Goal: Information Seeking & Learning: Check status

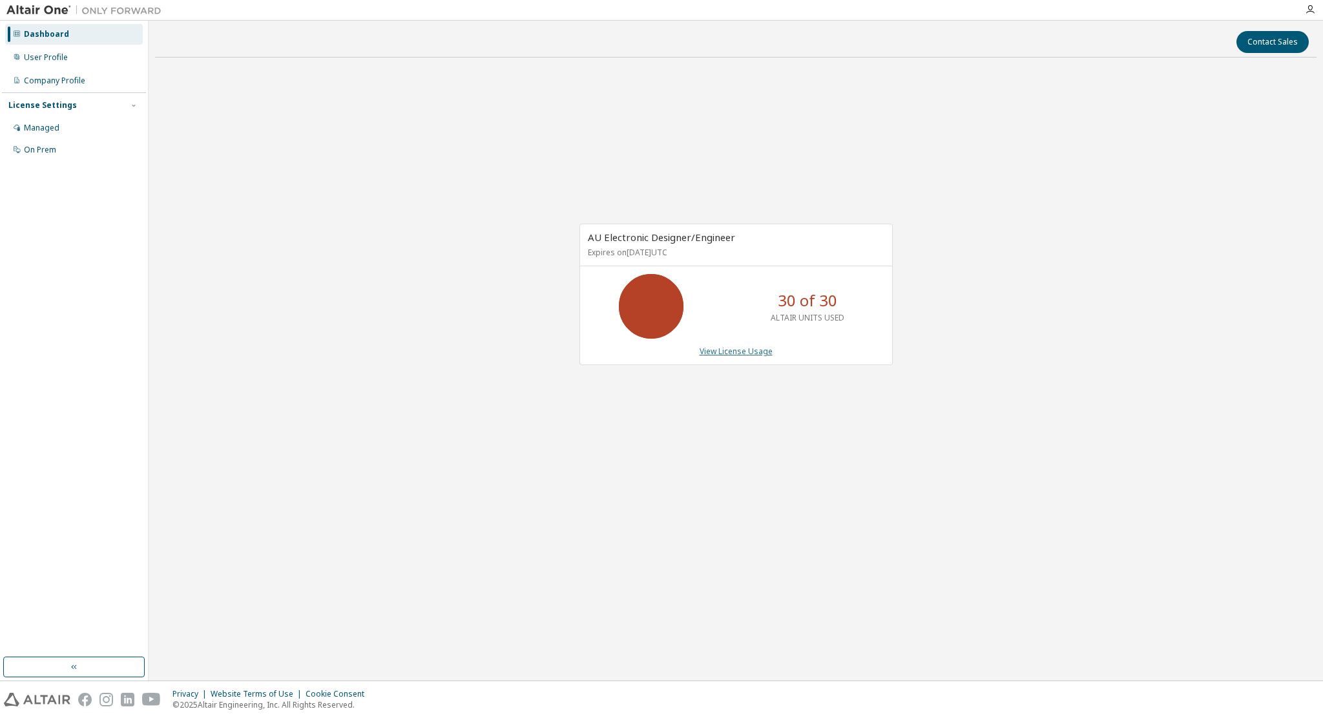
click at [741, 349] on link "View License Usage" at bounding box center [735, 351] width 73 height 11
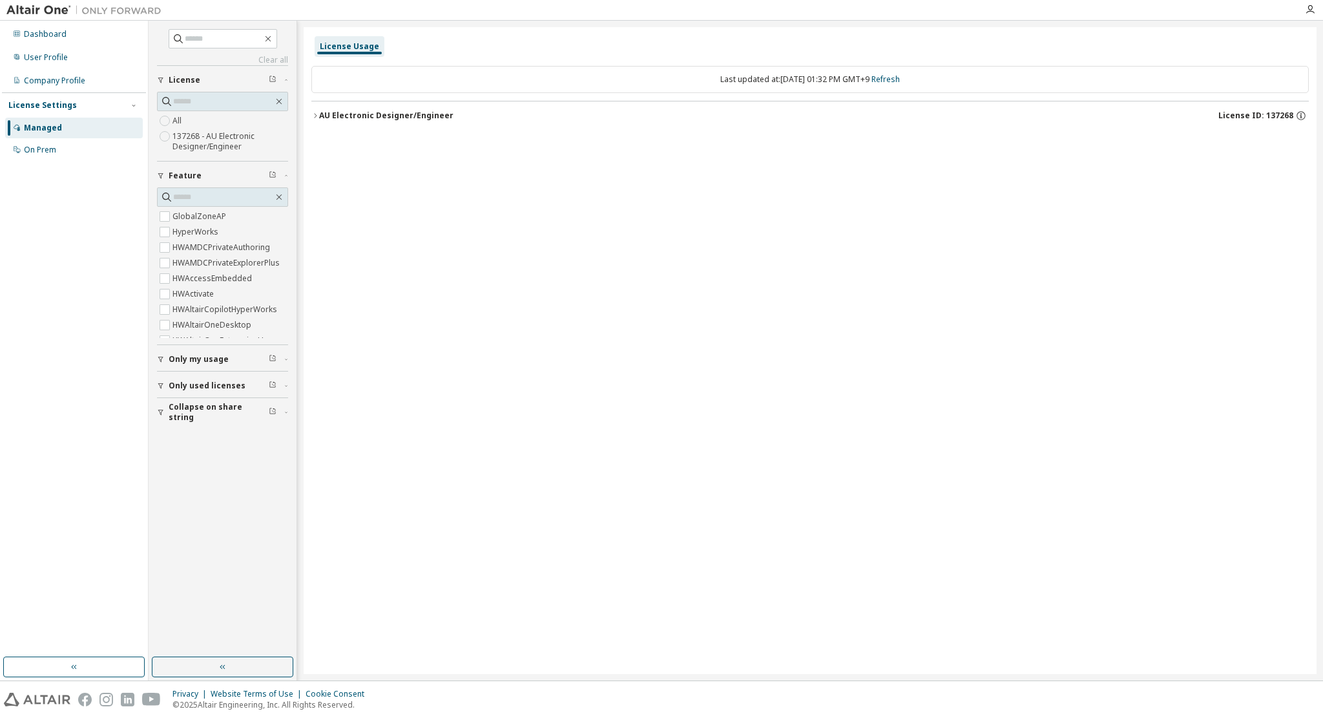
click at [319, 119] on div "AU Electronic Designer/Engineer" at bounding box center [386, 115] width 134 height 10
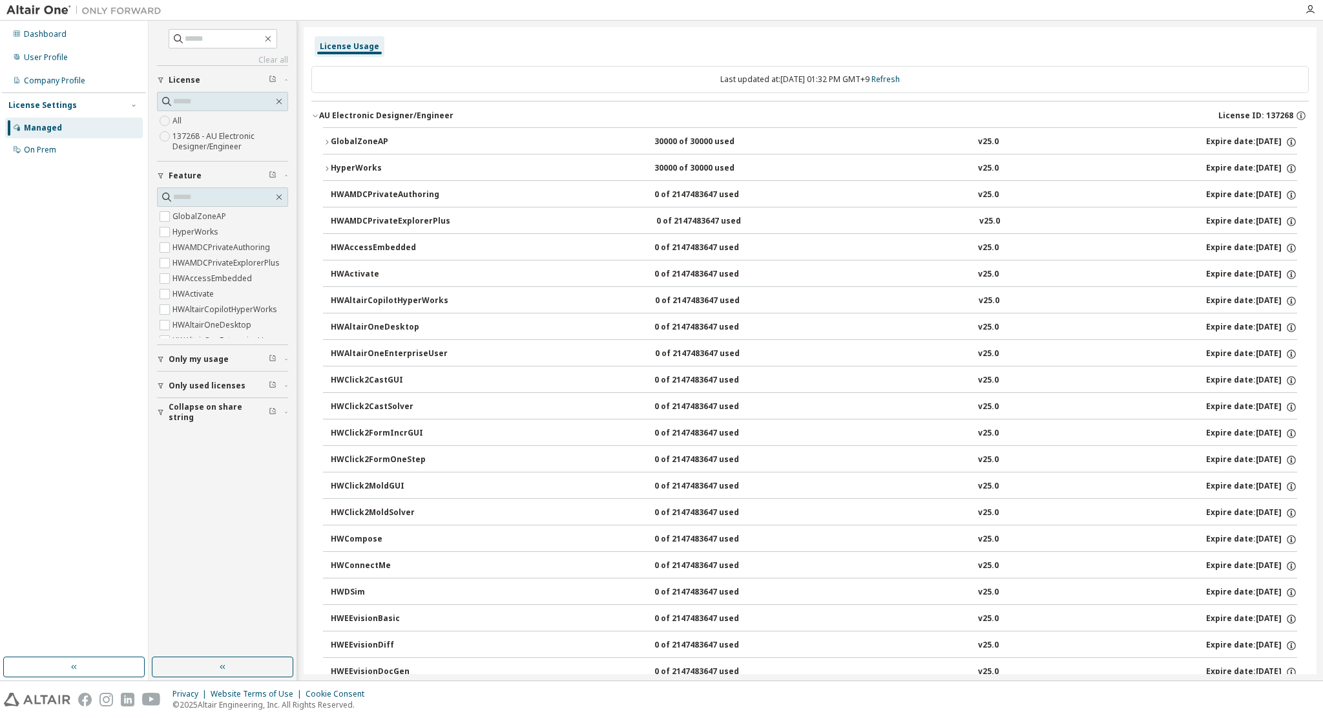
click at [359, 140] on div "GlobalZoneAP" at bounding box center [389, 142] width 116 height 12
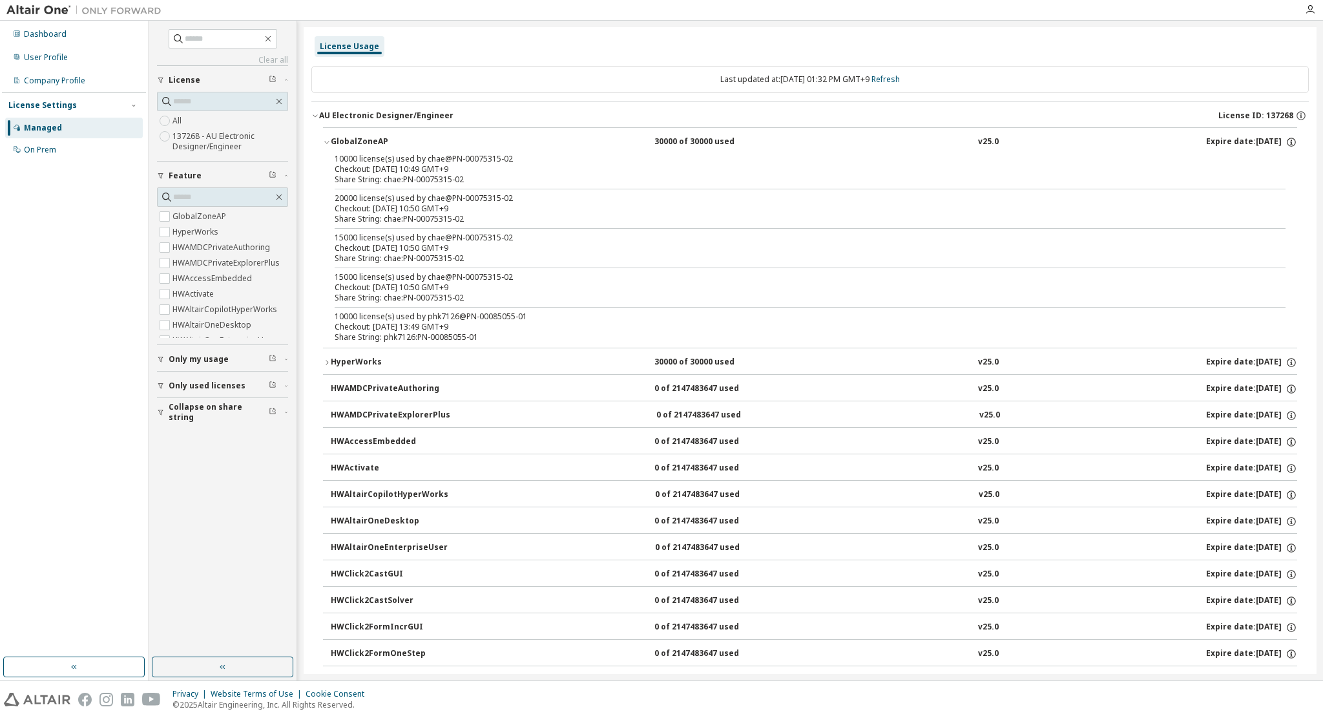
click at [31, 5] on img at bounding box center [86, 10] width 161 height 13
click at [31, 15] on img at bounding box center [86, 10] width 161 height 13
click at [39, 130] on div "Managed" at bounding box center [43, 128] width 38 height 10
click at [362, 45] on div "License Usage" at bounding box center [349, 46] width 59 height 10
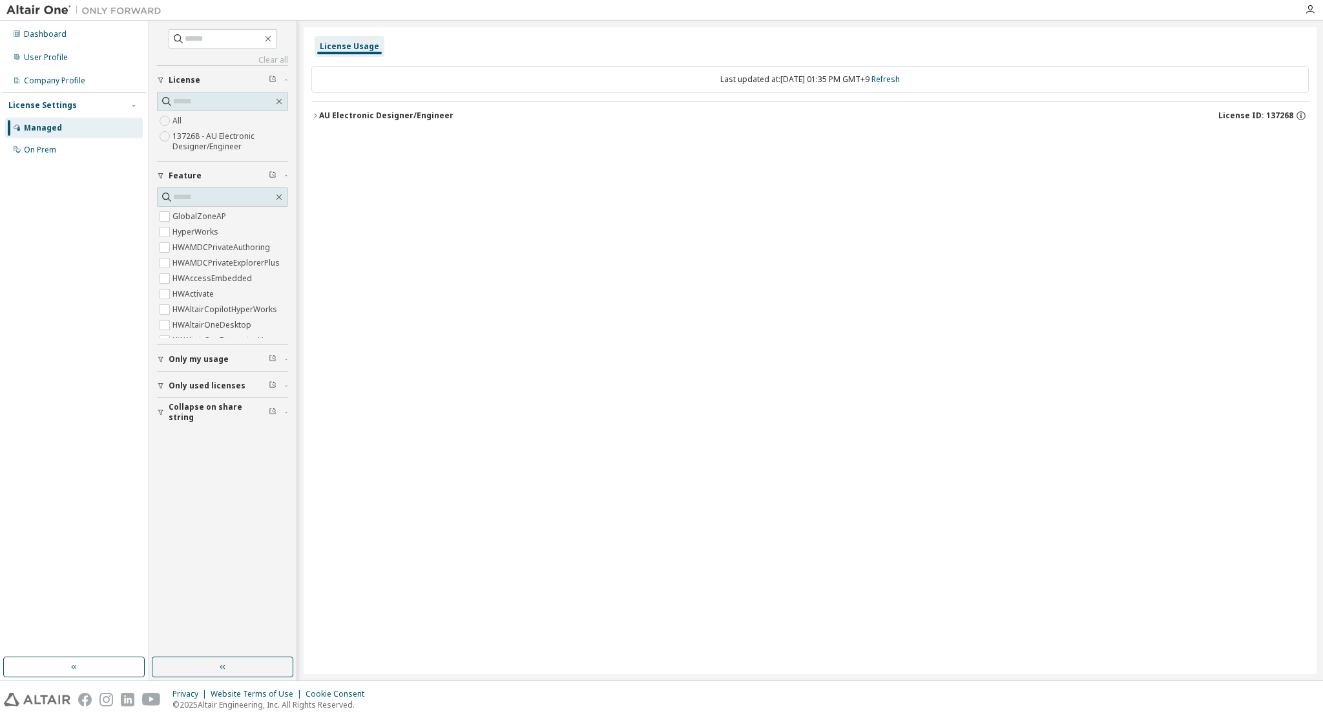
click at [316, 113] on icon "button" at bounding box center [315, 116] width 8 height 8
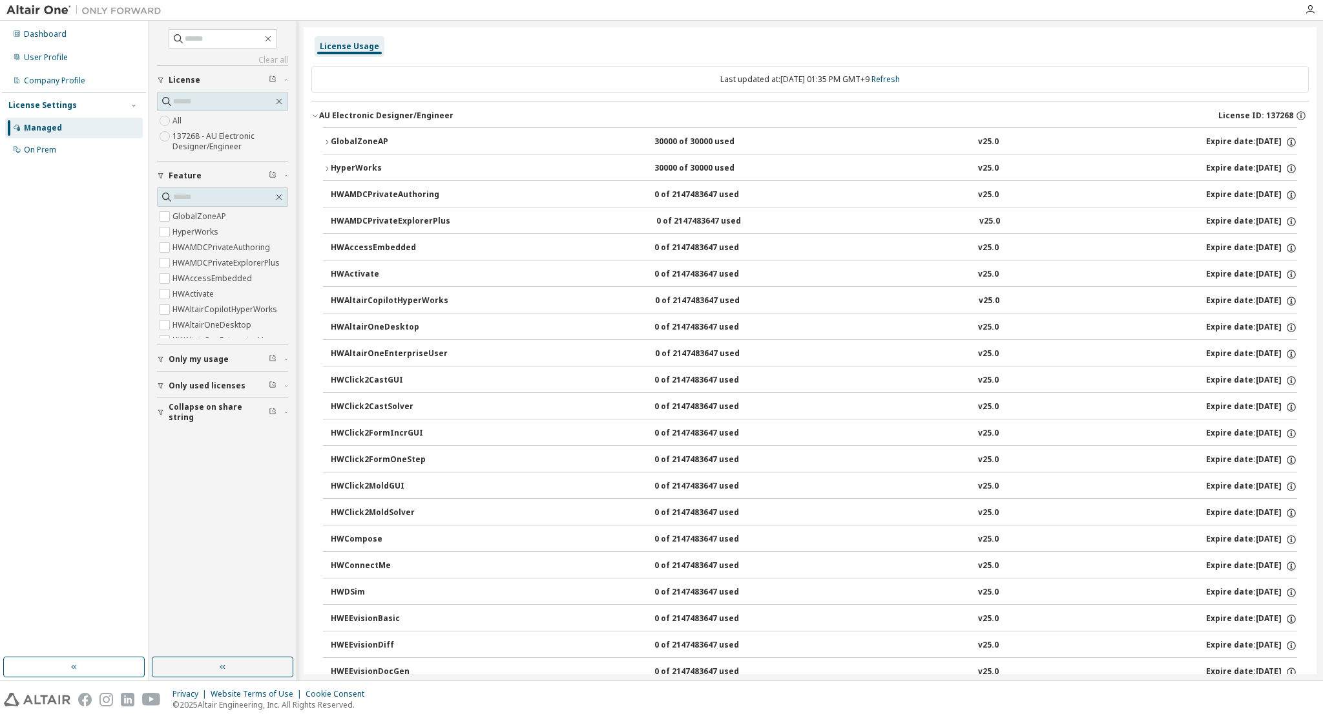
click at [329, 138] on icon "button" at bounding box center [327, 142] width 8 height 8
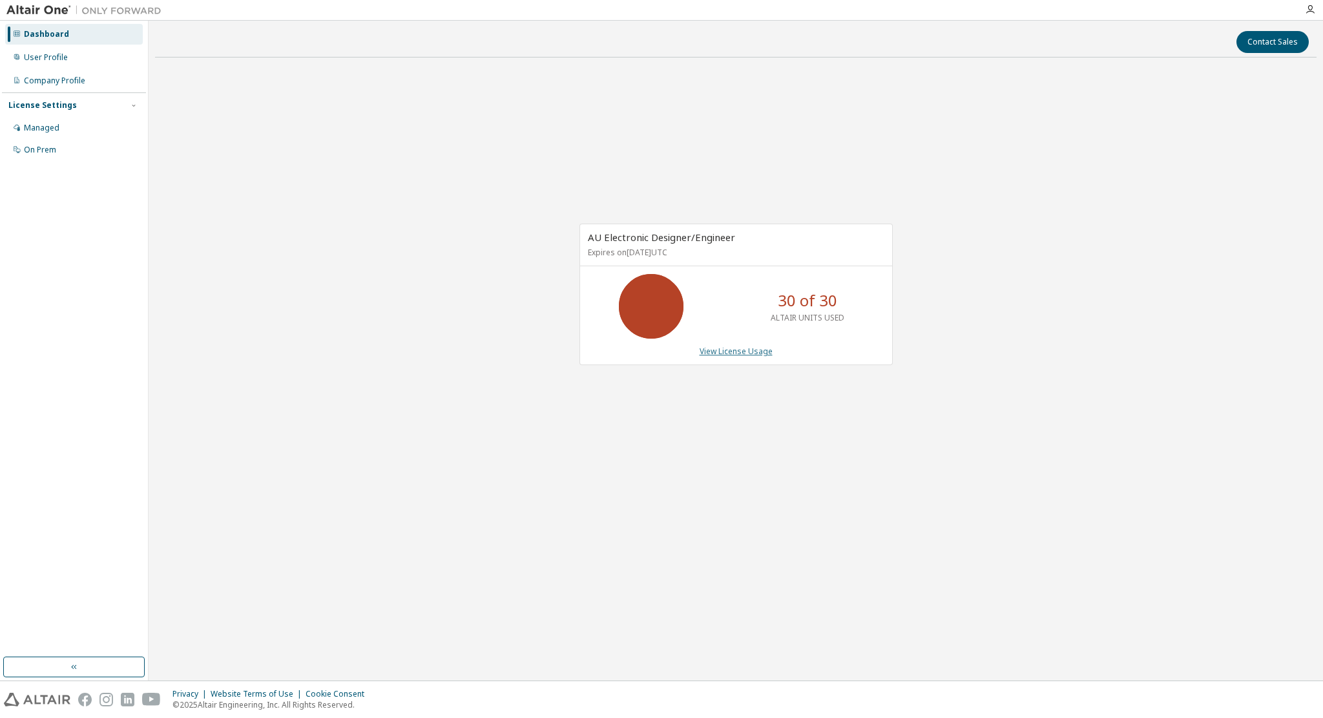
click at [722, 347] on link "View License Usage" at bounding box center [735, 351] width 73 height 11
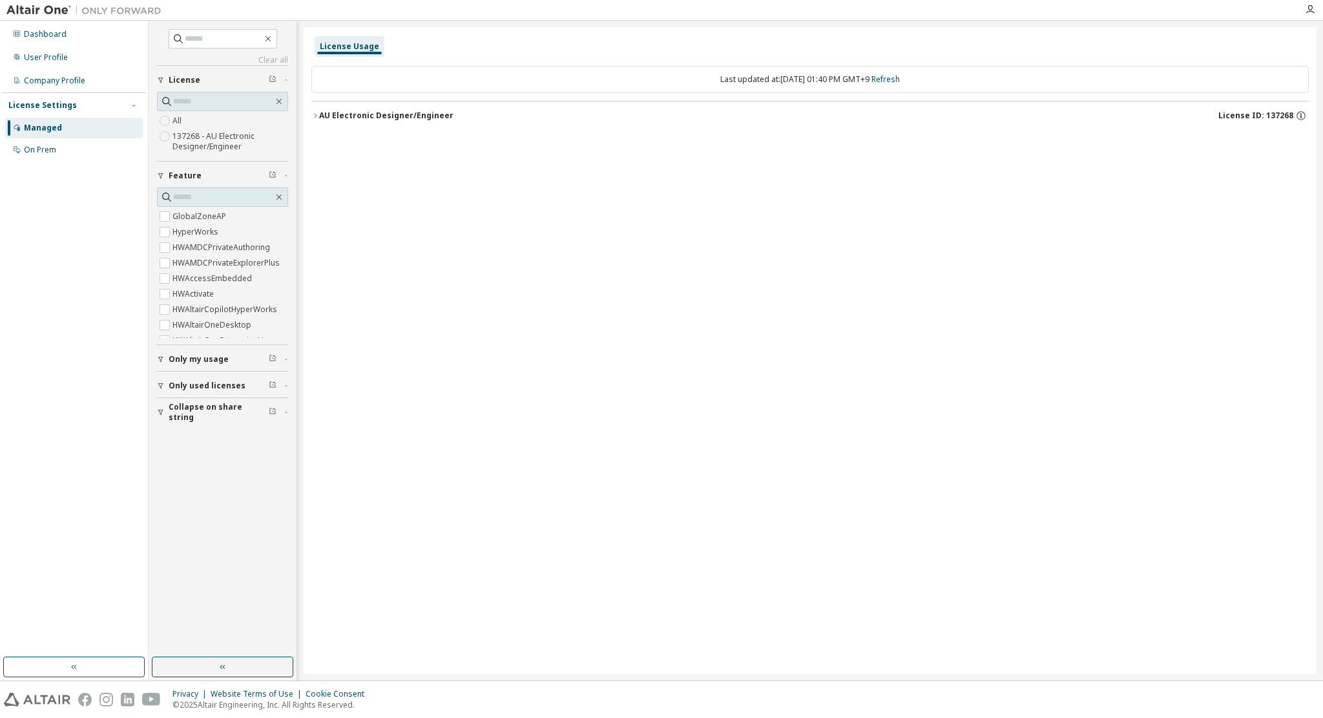
click at [318, 116] on icon "button" at bounding box center [315, 116] width 8 height 8
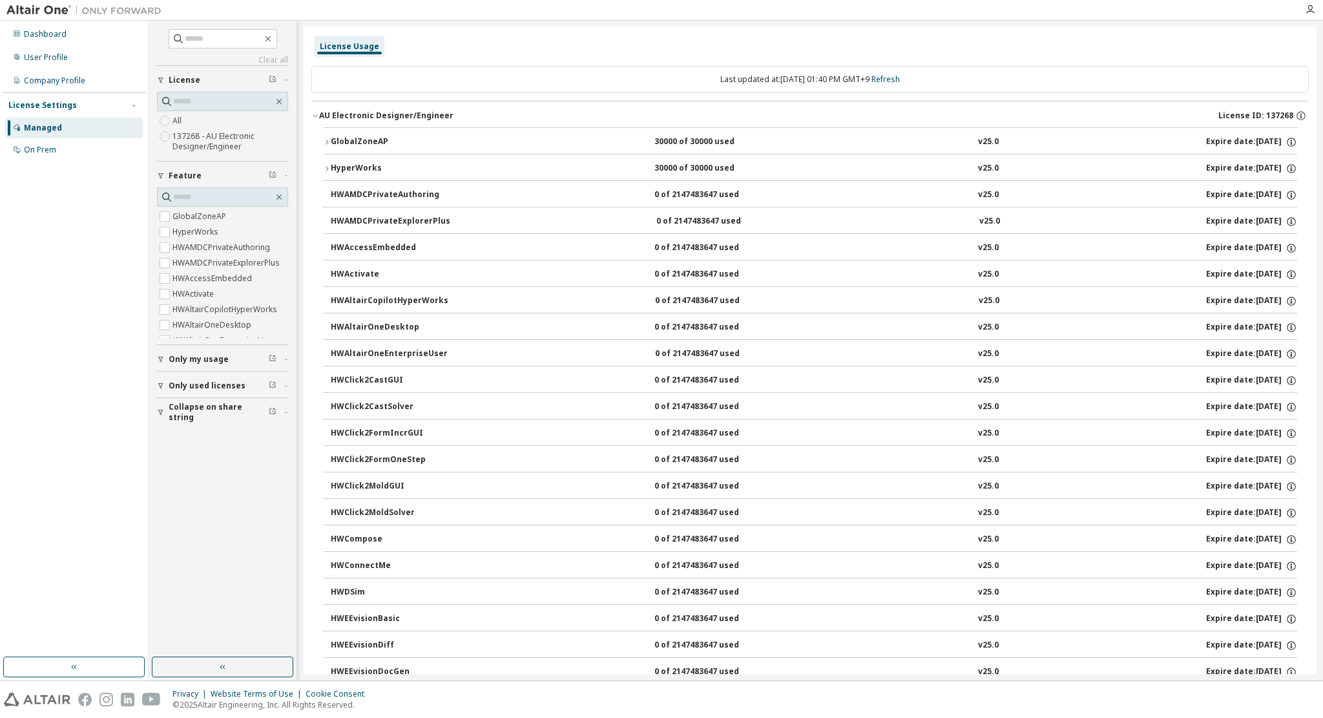
click at [328, 140] on icon "button" at bounding box center [327, 142] width 8 height 8
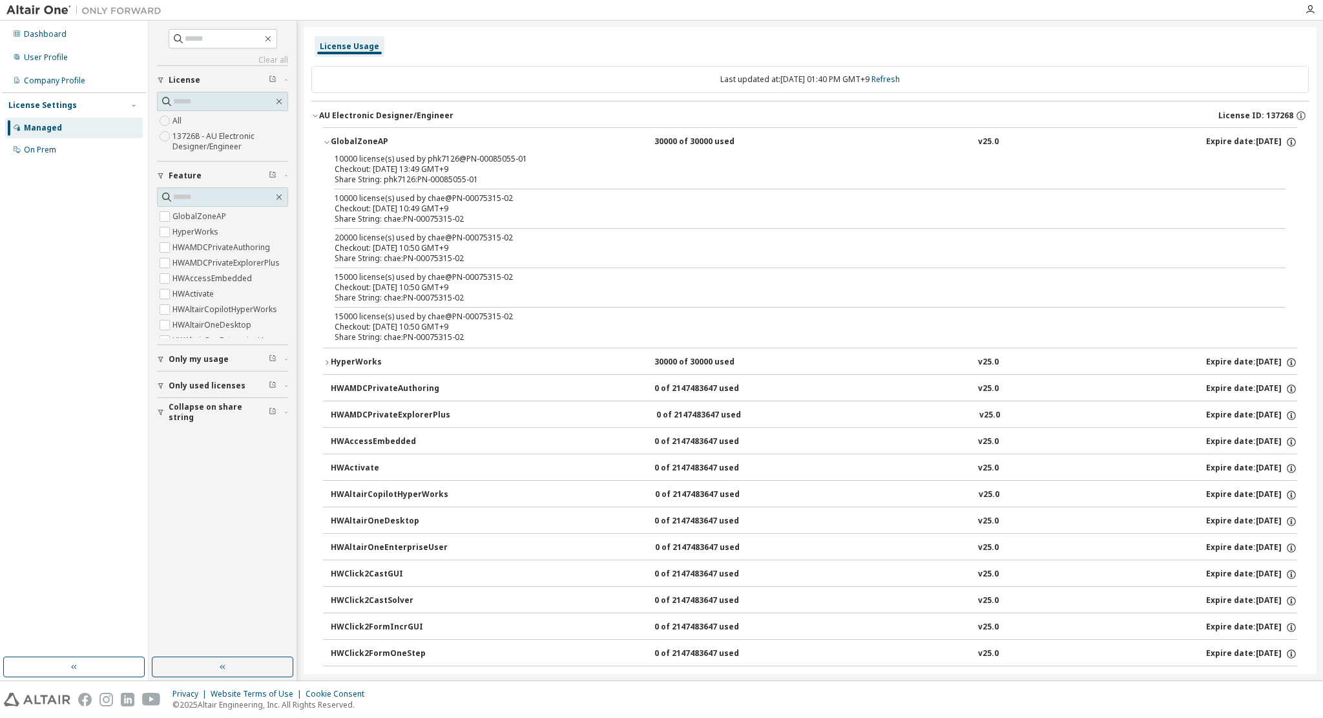
click at [455, 183] on div "Share String: phk7126:PN-00085055-01" at bounding box center [795, 179] width 920 height 10
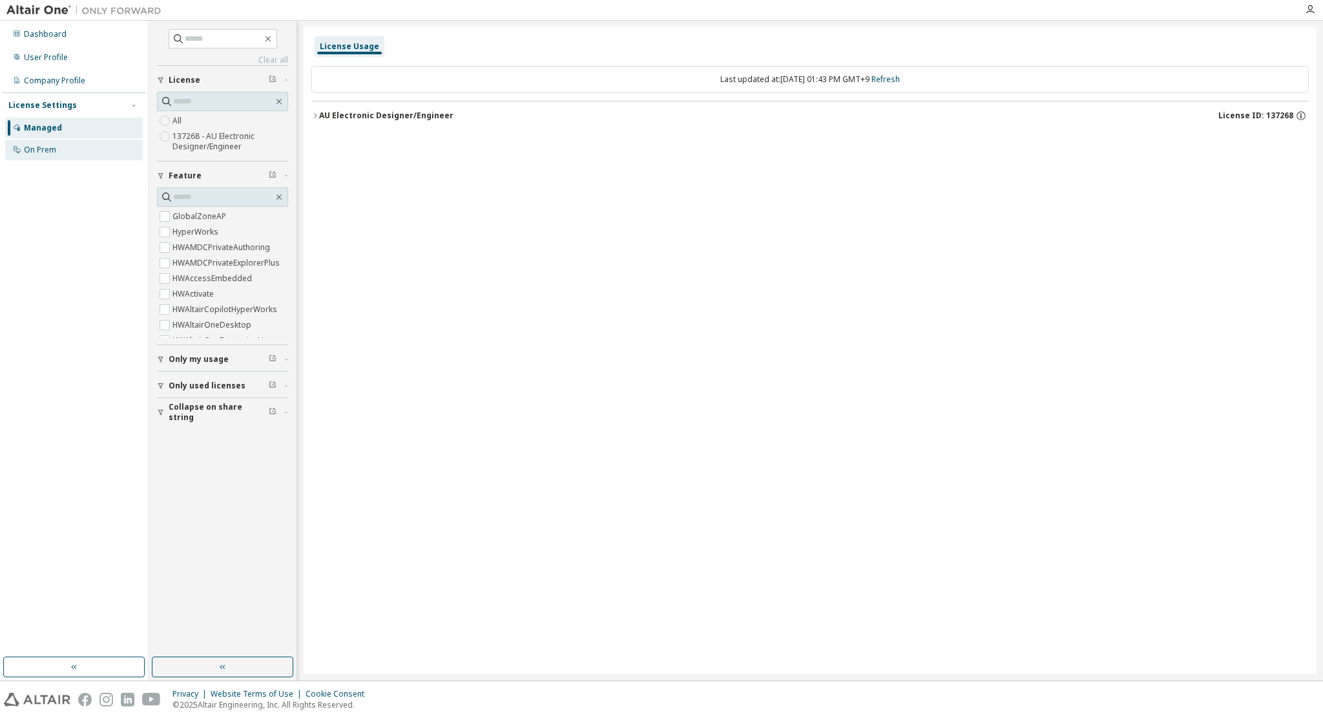
click at [45, 147] on div "On Prem" at bounding box center [40, 150] width 32 height 10
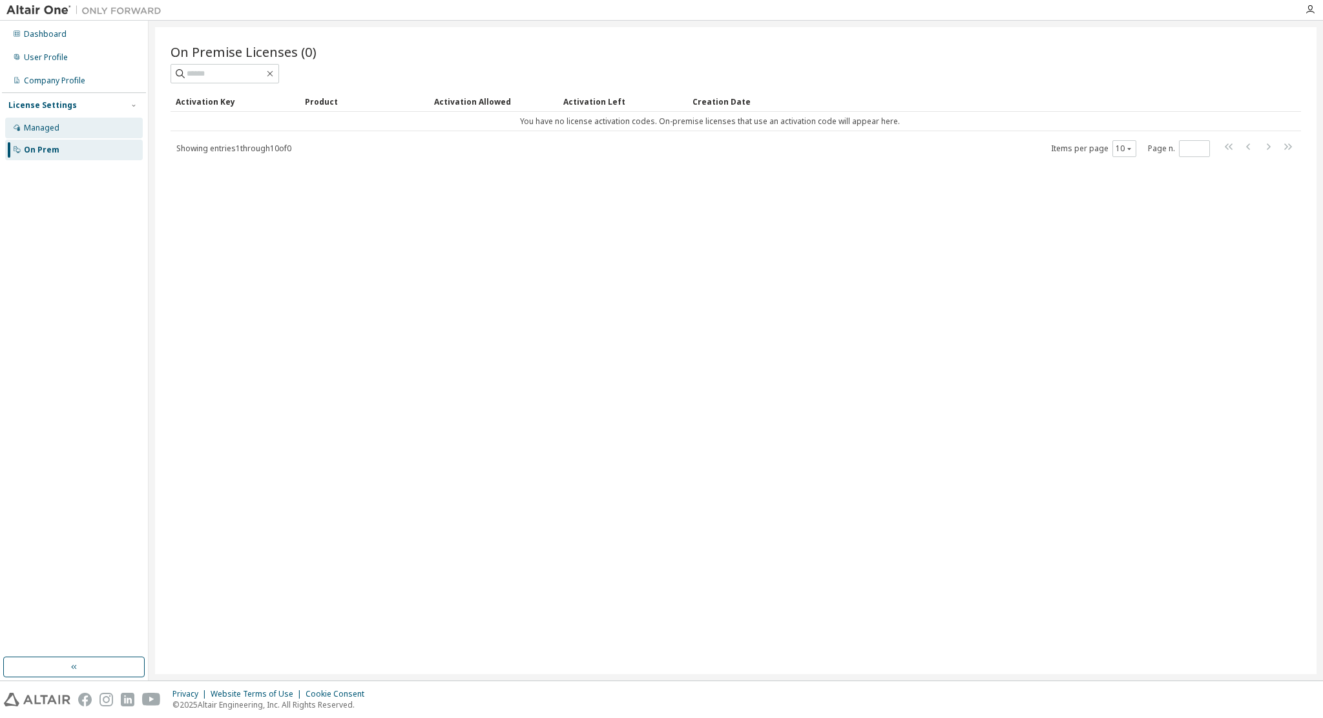
click at [39, 123] on div "Managed" at bounding box center [42, 128] width 36 height 10
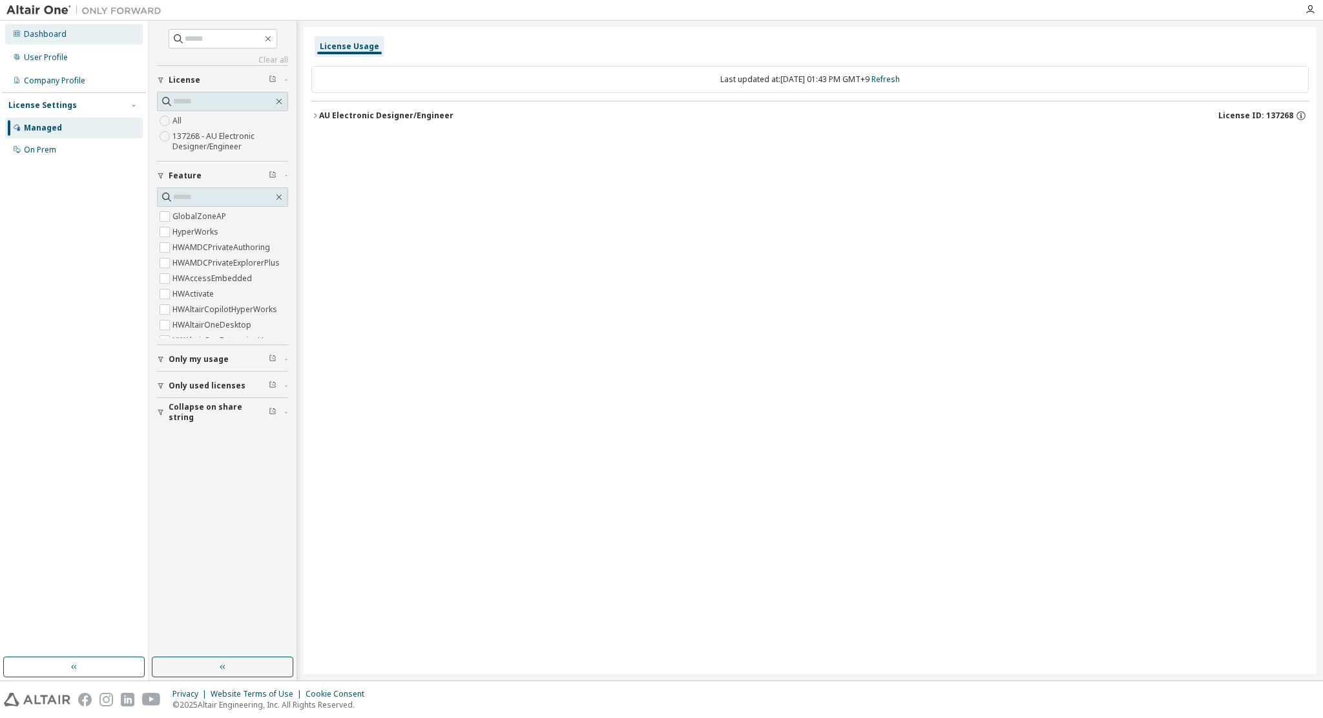
click at [50, 30] on div "Dashboard" at bounding box center [45, 34] width 43 height 10
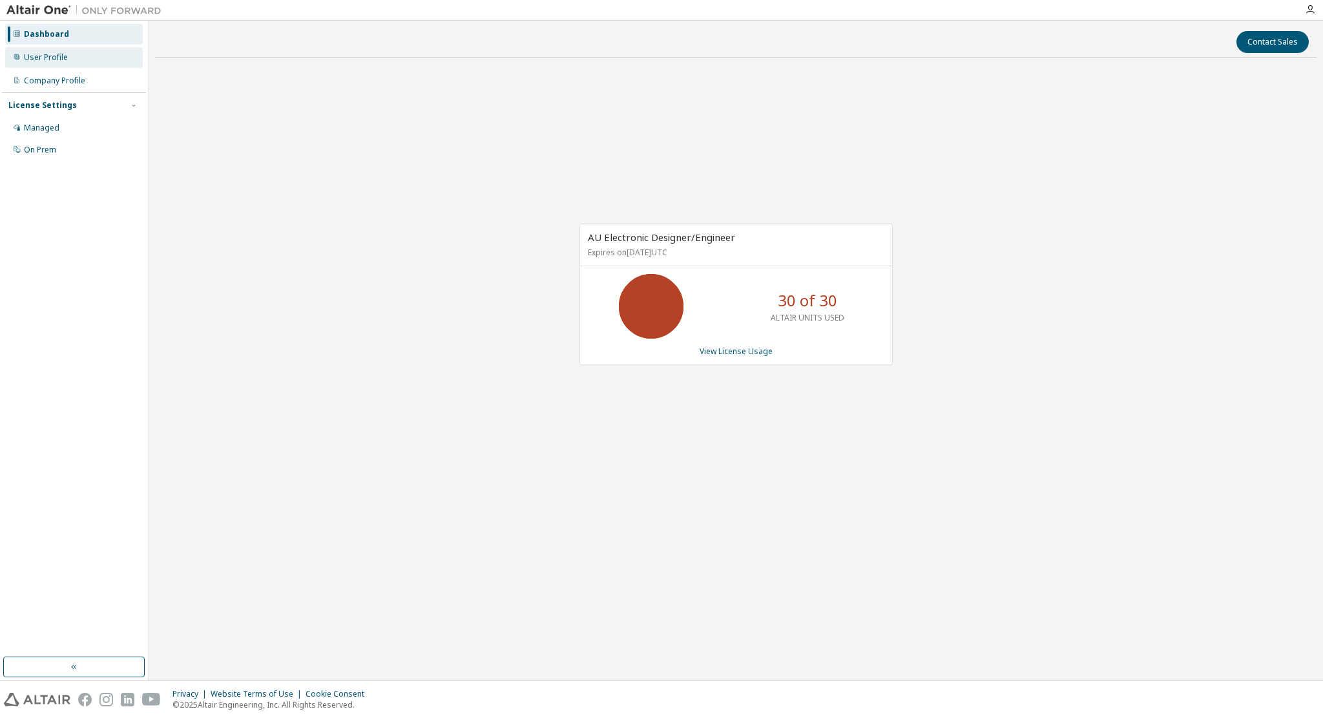
click at [44, 54] on div "User Profile" at bounding box center [46, 57] width 44 height 10
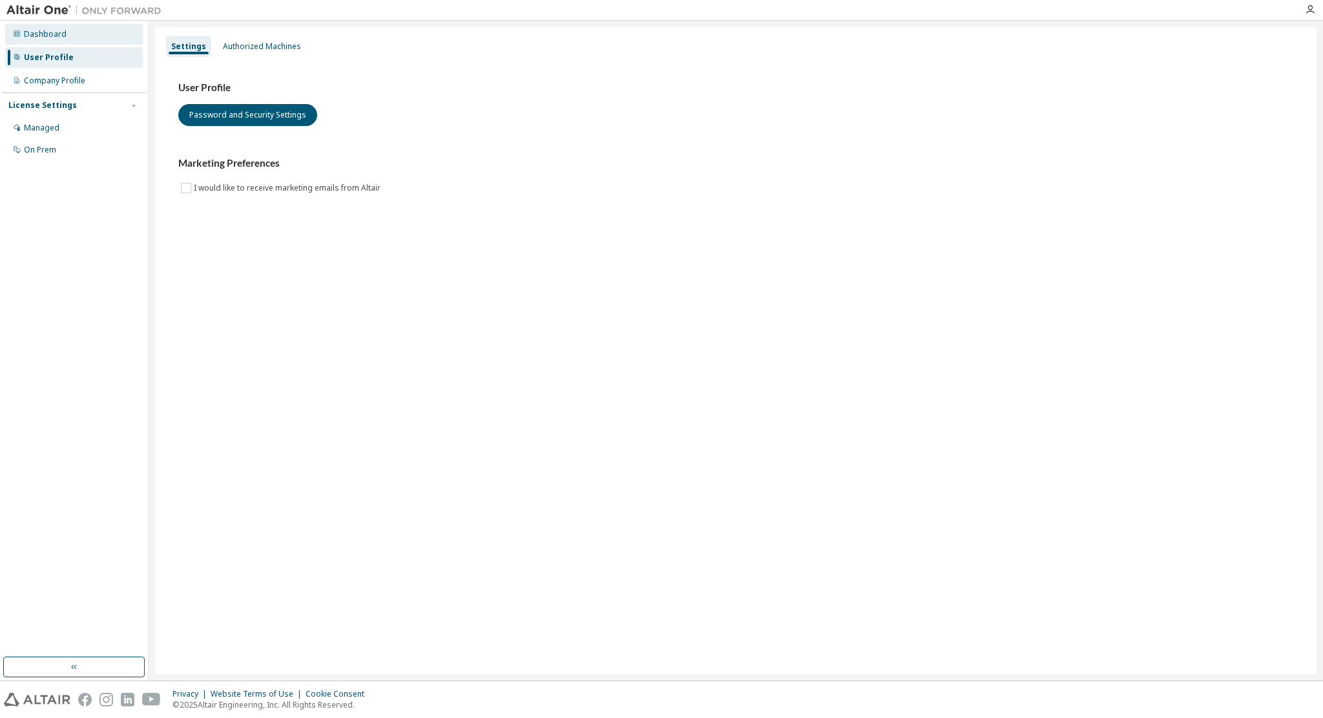
click at [61, 28] on div "Dashboard" at bounding box center [74, 34] width 138 height 21
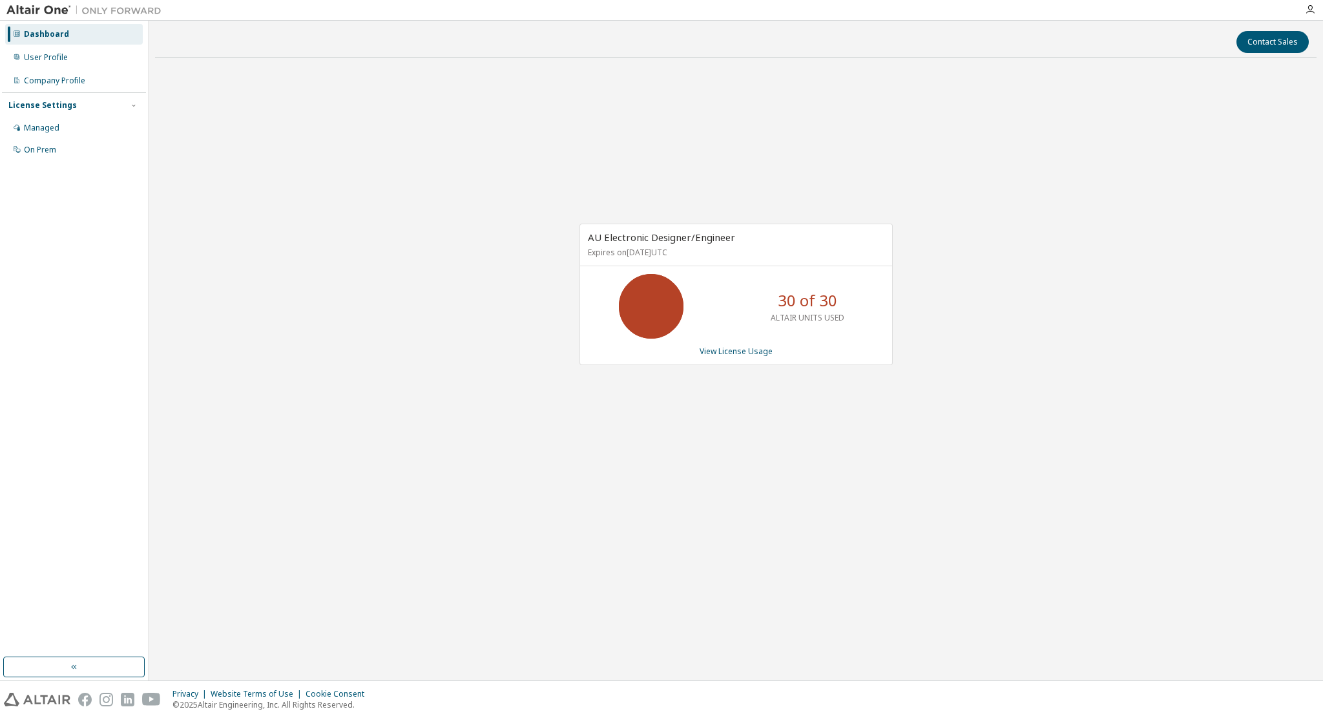
click at [734, 338] on div "AU Electronic Designer/Engineer Expires on December 28, 2025 UTC 30 of 30 ALTAI…" at bounding box center [735, 293] width 313 height 141
click at [840, 317] on p "ALTAIR UNITS USED" at bounding box center [807, 317] width 74 height 11
click at [643, 294] on icon at bounding box center [651, 306] width 32 height 32
click at [718, 354] on link "View License Usage" at bounding box center [735, 351] width 73 height 11
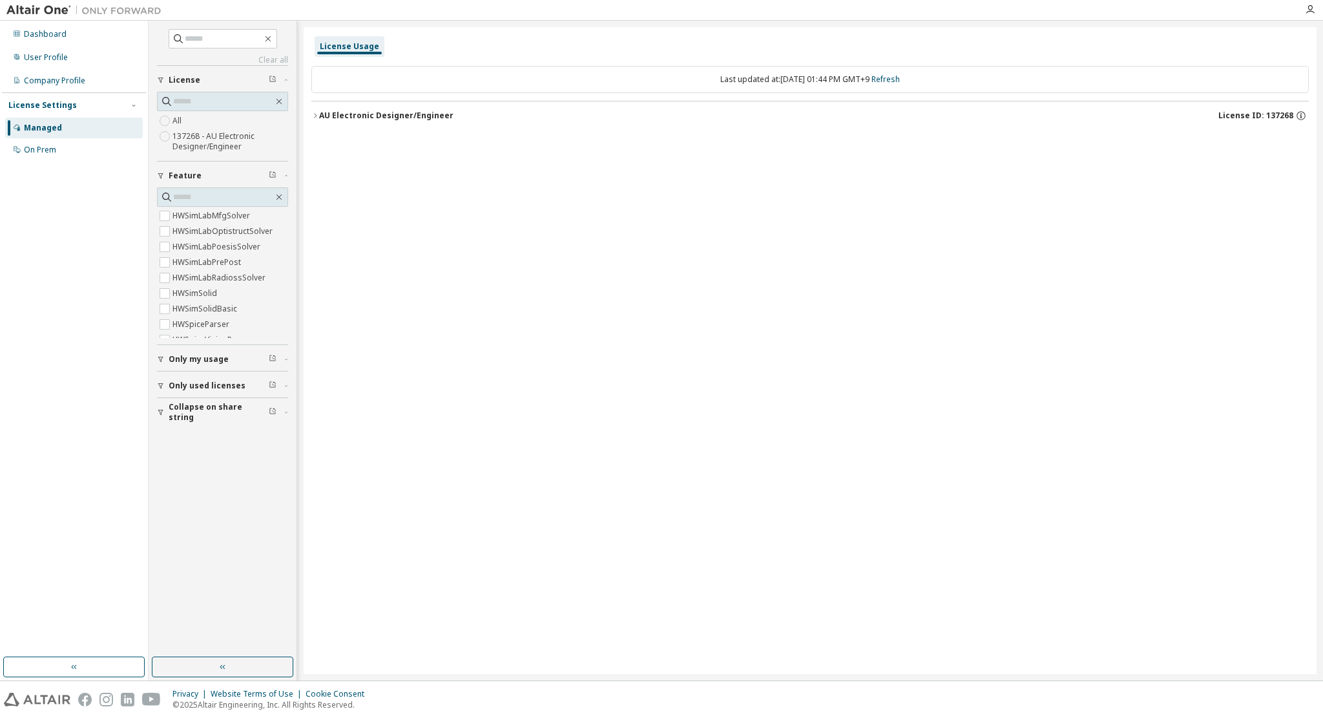
scroll to position [2031, 0]
click at [1261, 250] on div "License Usage Last updated at: Fri 2025-09-05 01:44 PM GMT+9 Refresh AU Electro…" at bounding box center [810, 350] width 1013 height 646
click at [322, 118] on div "AU Electronic Designer/Engineer" at bounding box center [386, 115] width 134 height 10
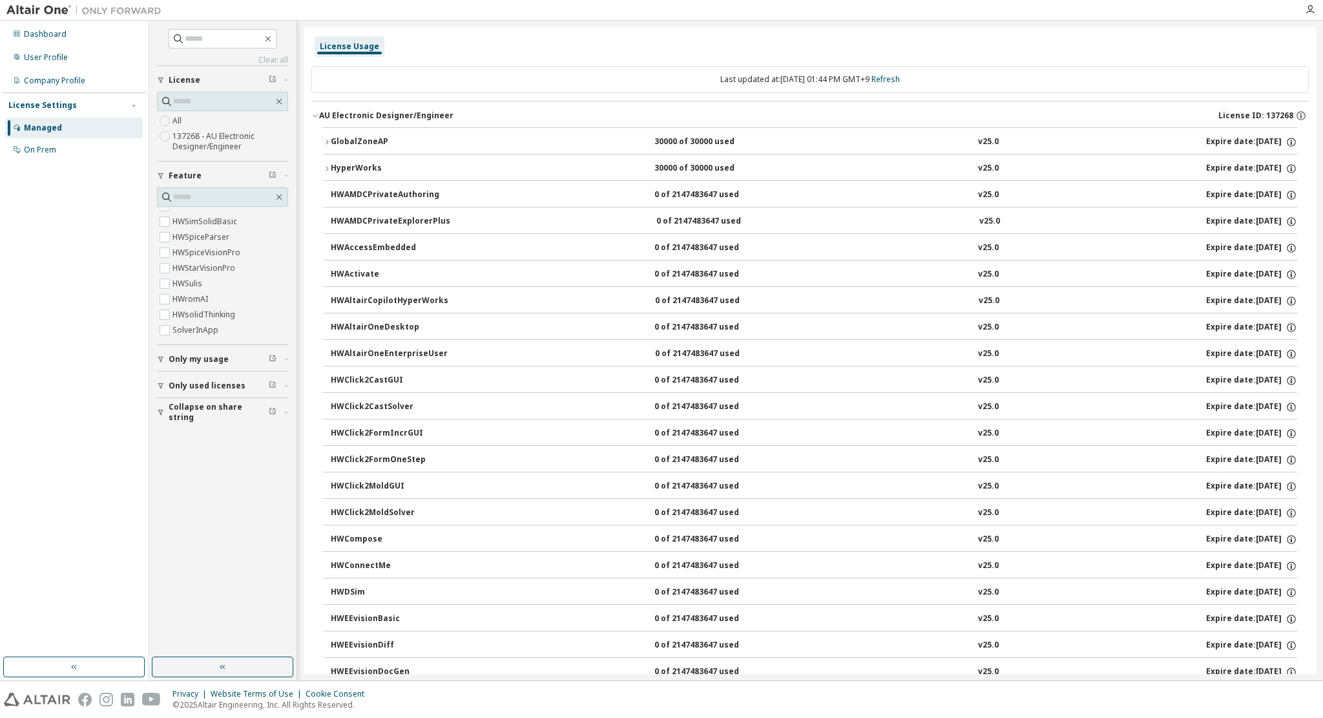
click at [349, 48] on div "License Usage" at bounding box center [349, 46] width 59 height 10
click at [366, 41] on div "License Usage" at bounding box center [350, 46] width 70 height 21
click at [326, 167] on icon "button" at bounding box center [327, 169] width 8 height 8
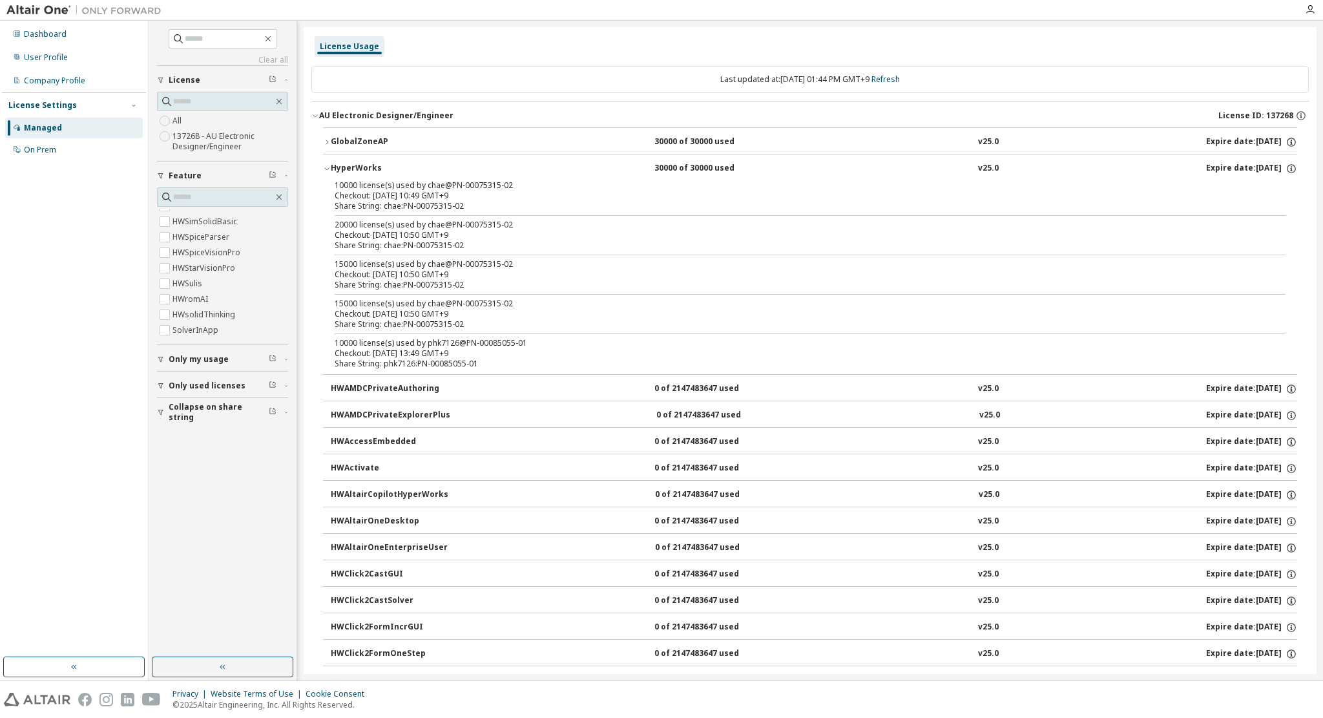
drag, startPoint x: 364, startPoint y: 185, endPoint x: 683, endPoint y: 231, distance: 321.6
click at [753, 239] on div "20000 license(s) used by chae@PN-00075315-02 Checkout: 2025-09-03 10:50 GMT+9 S…" at bounding box center [795, 235] width 920 height 31
click at [456, 209] on div "Share String: chae:PN-00075315-02" at bounding box center [795, 206] width 920 height 10
click at [327, 170] on icon "button" at bounding box center [327, 169] width 8 height 8
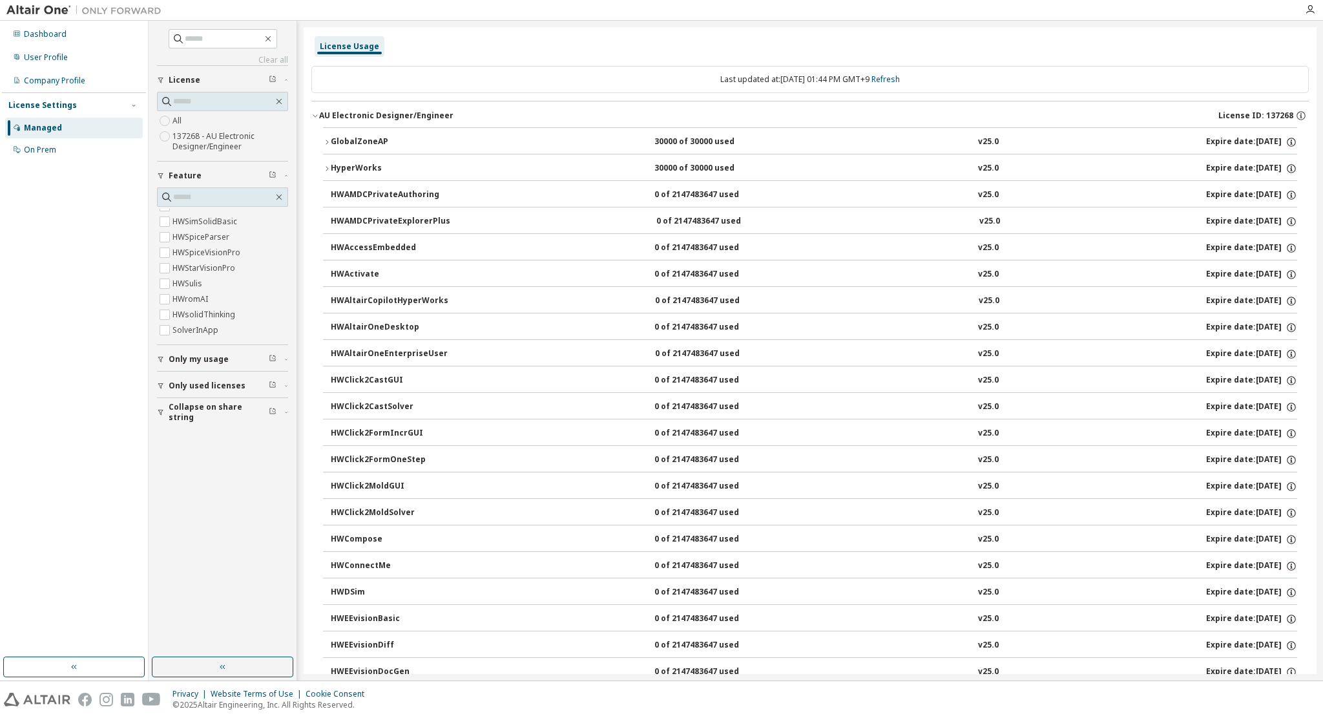
click at [333, 190] on div "HWAMDCPrivateAuthoring" at bounding box center [389, 195] width 116 height 12
click at [338, 198] on div "HWAMDCPrivateAuthoring" at bounding box center [389, 195] width 116 height 12
click at [325, 141] on icon "button" at bounding box center [327, 142] width 8 height 8
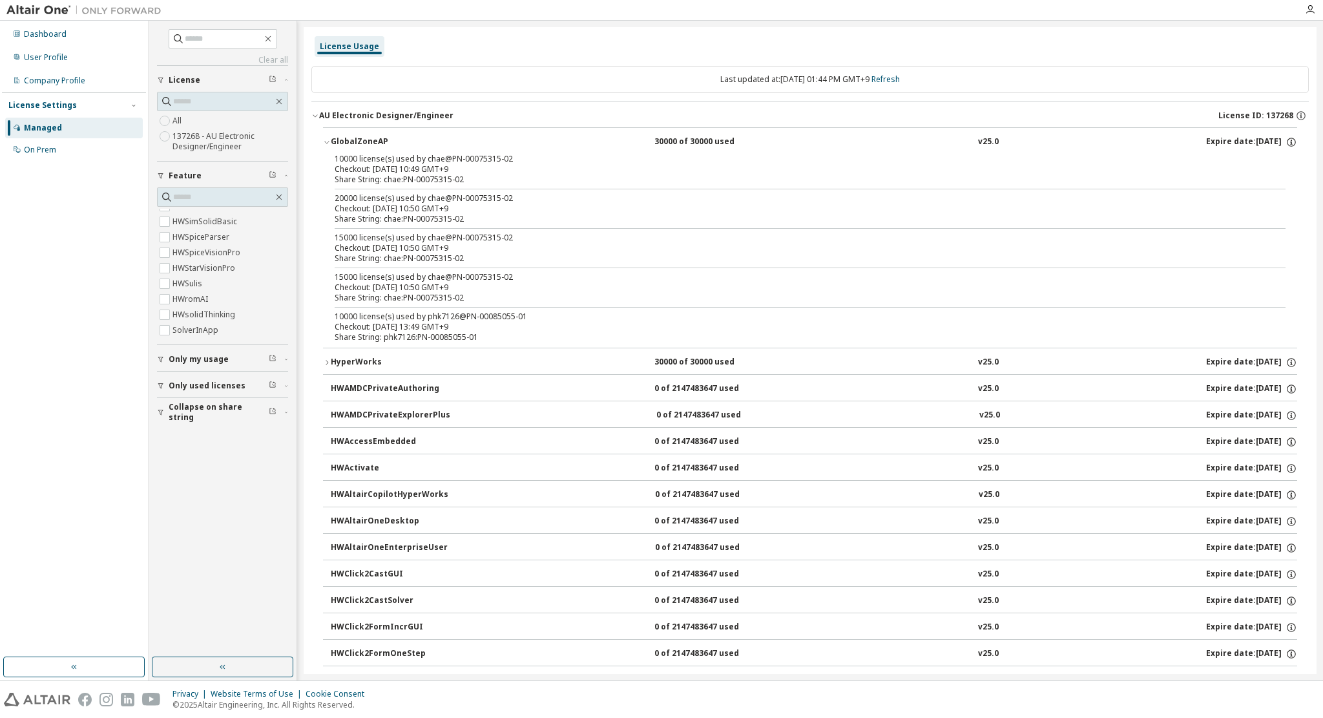
click at [331, 137] on div "GlobalZoneAP" at bounding box center [389, 142] width 116 height 12
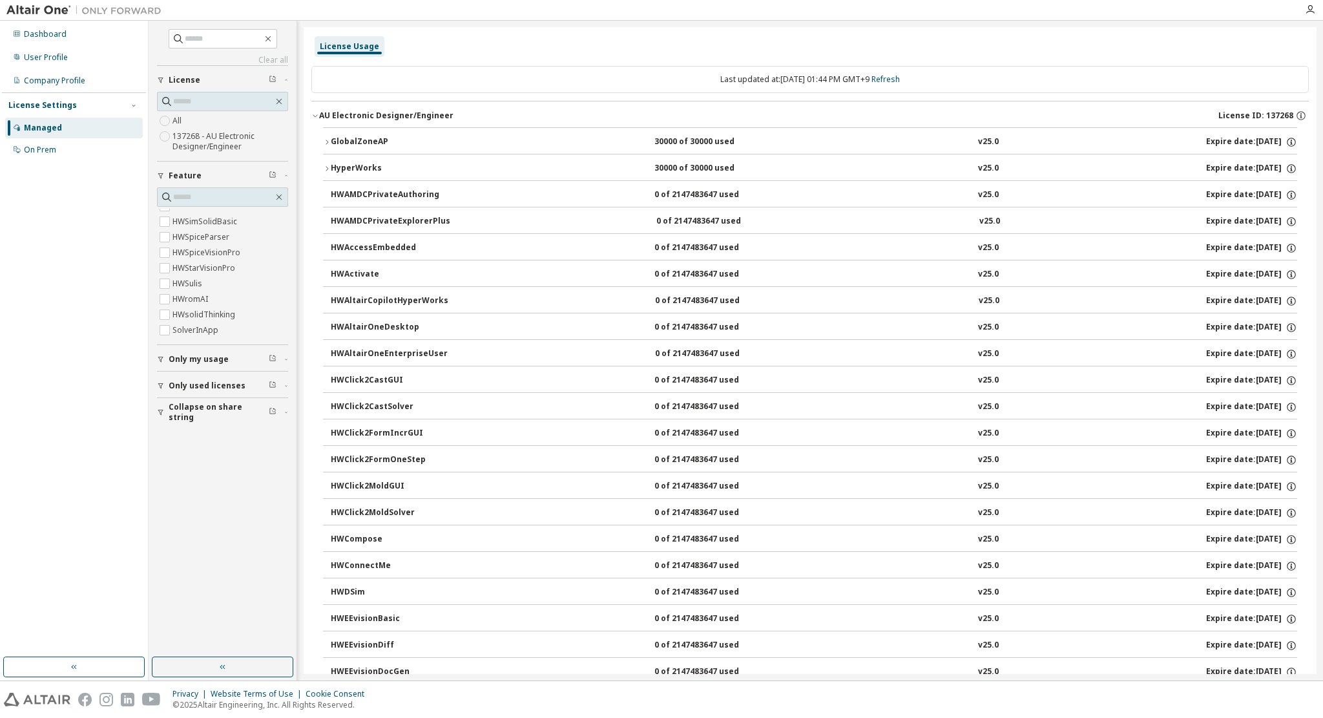
click at [333, 170] on div "HyperWorks" at bounding box center [389, 169] width 116 height 12
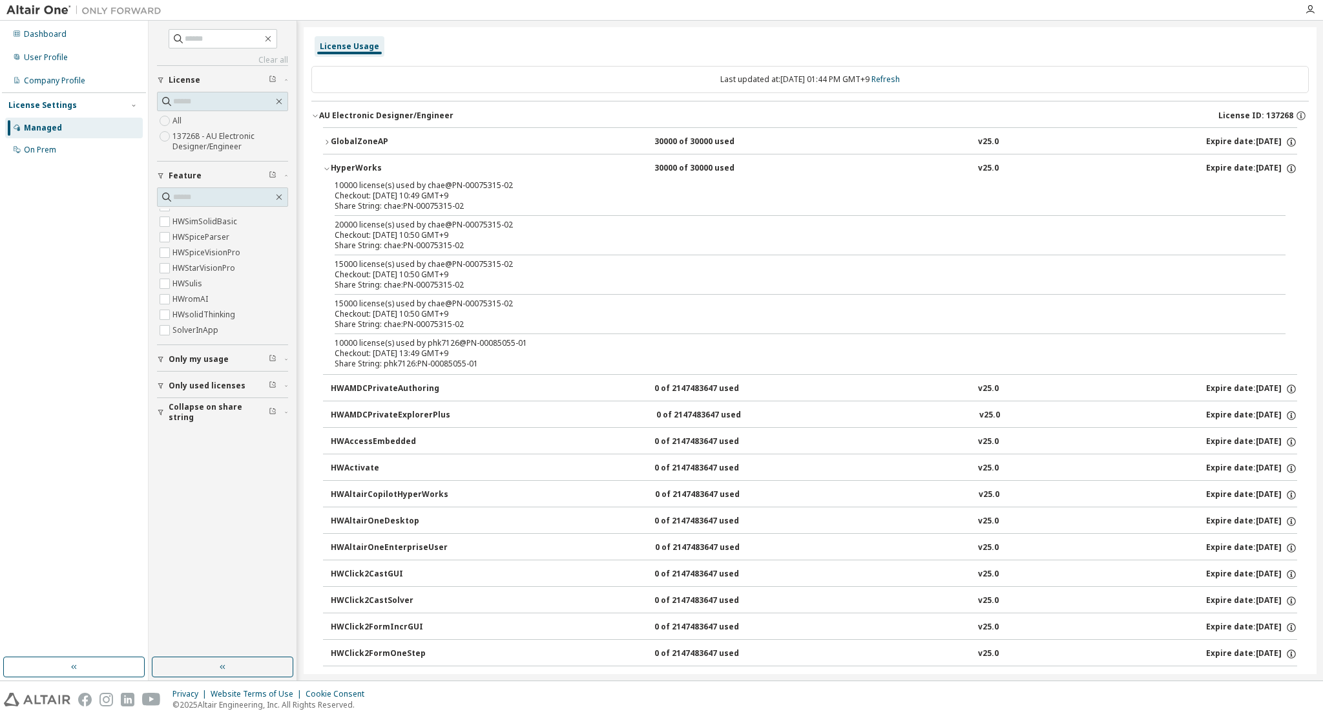
click at [217, 360] on span "Only my usage" at bounding box center [199, 359] width 60 height 10
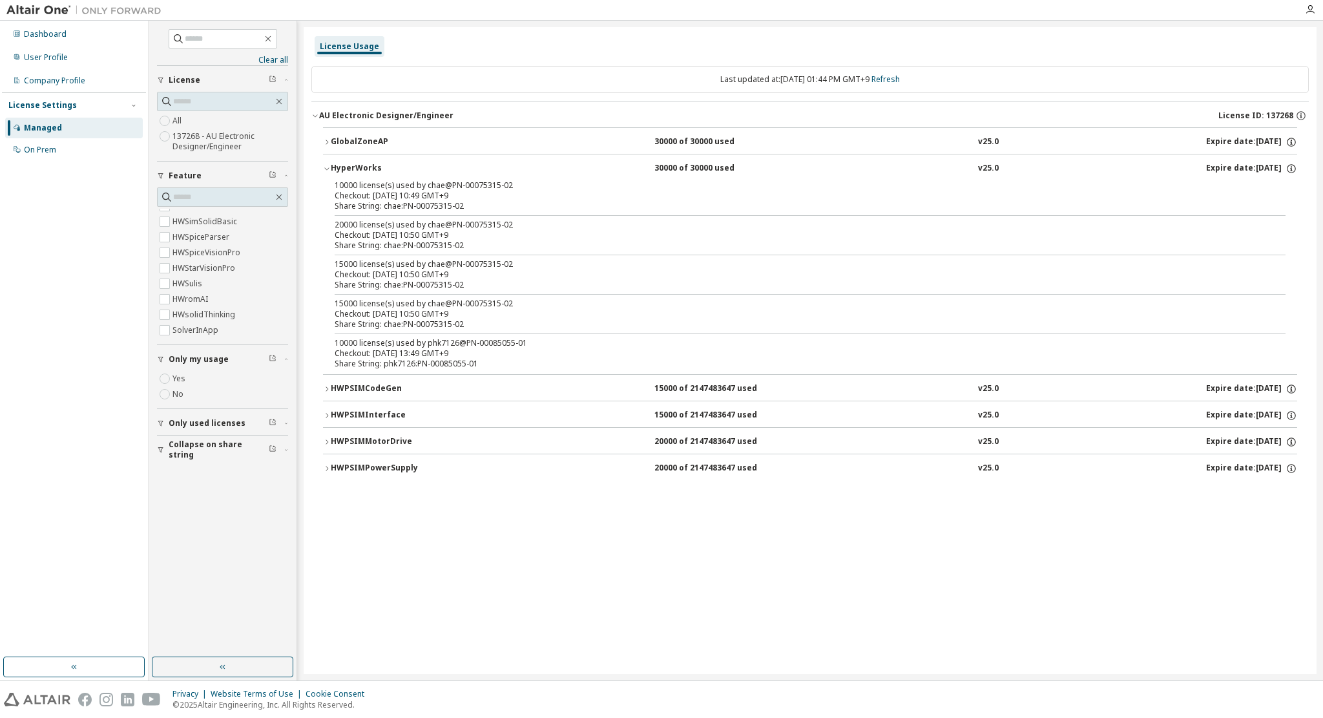
click at [159, 423] on icon "button" at bounding box center [161, 423] width 8 height 8
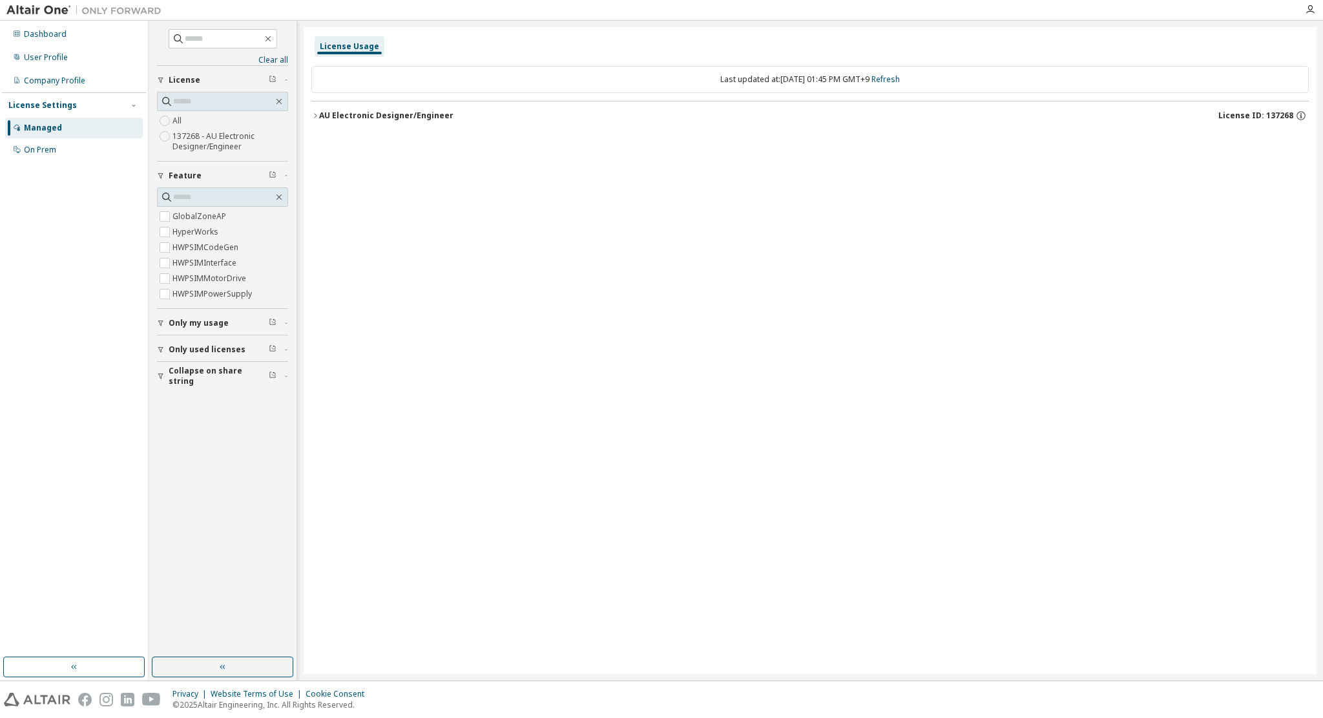
scroll to position [0, 0]
click at [160, 347] on icon "button" at bounding box center [161, 350] width 8 height 8
click at [157, 356] on icon "button" at bounding box center [161, 359] width 8 height 8
click at [335, 51] on div "License Usage" at bounding box center [350, 46] width 70 height 21
click at [326, 115] on div "AU Electronic Designer/Engineer" at bounding box center [386, 115] width 134 height 10
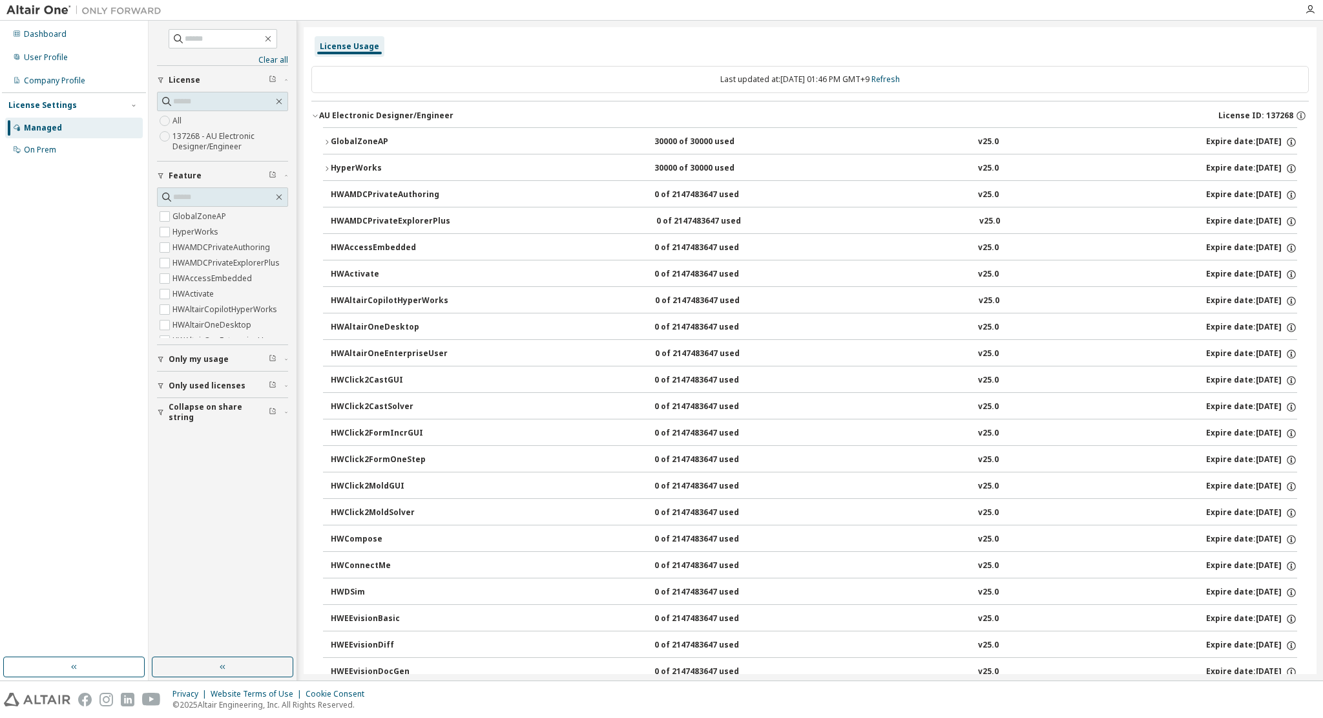
click at [347, 138] on div "GlobalZoneAP" at bounding box center [389, 142] width 116 height 12
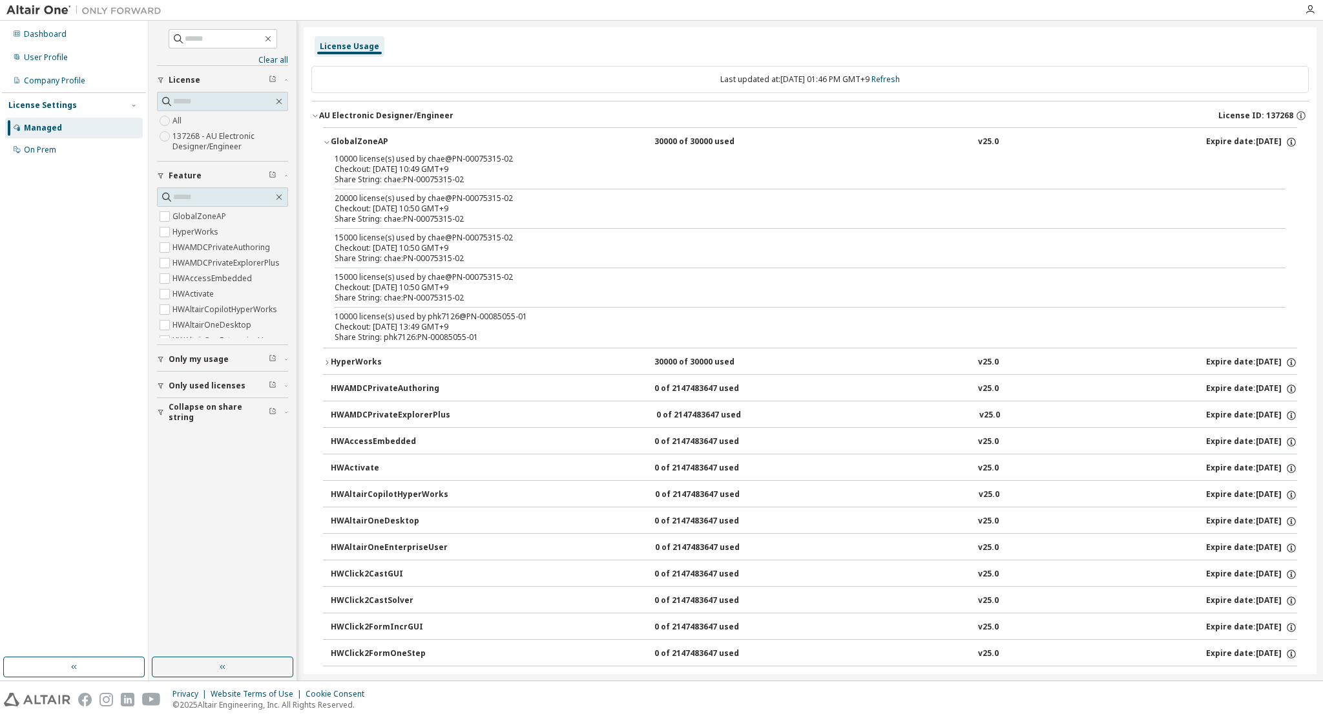
click at [220, 413] on span "Collapse on share string" at bounding box center [219, 412] width 100 height 21
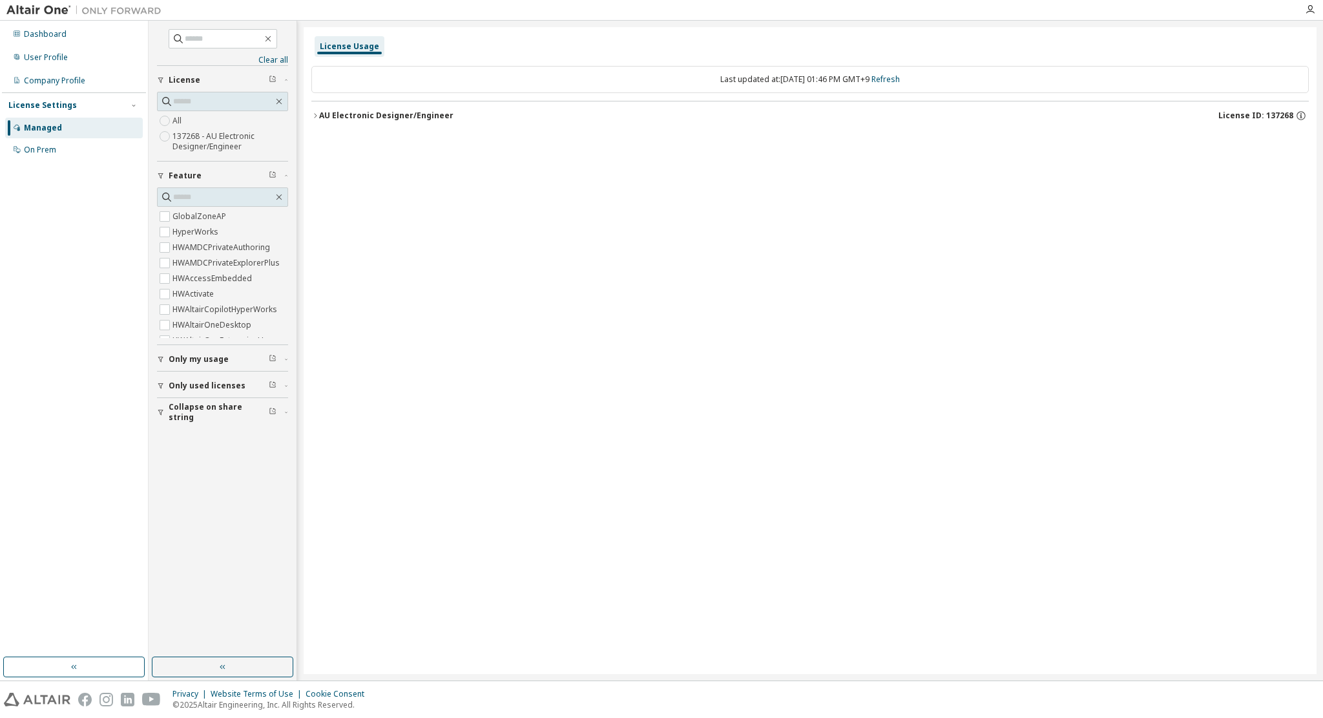
click at [366, 113] on div "AU Electronic Designer/Engineer" at bounding box center [386, 115] width 134 height 10
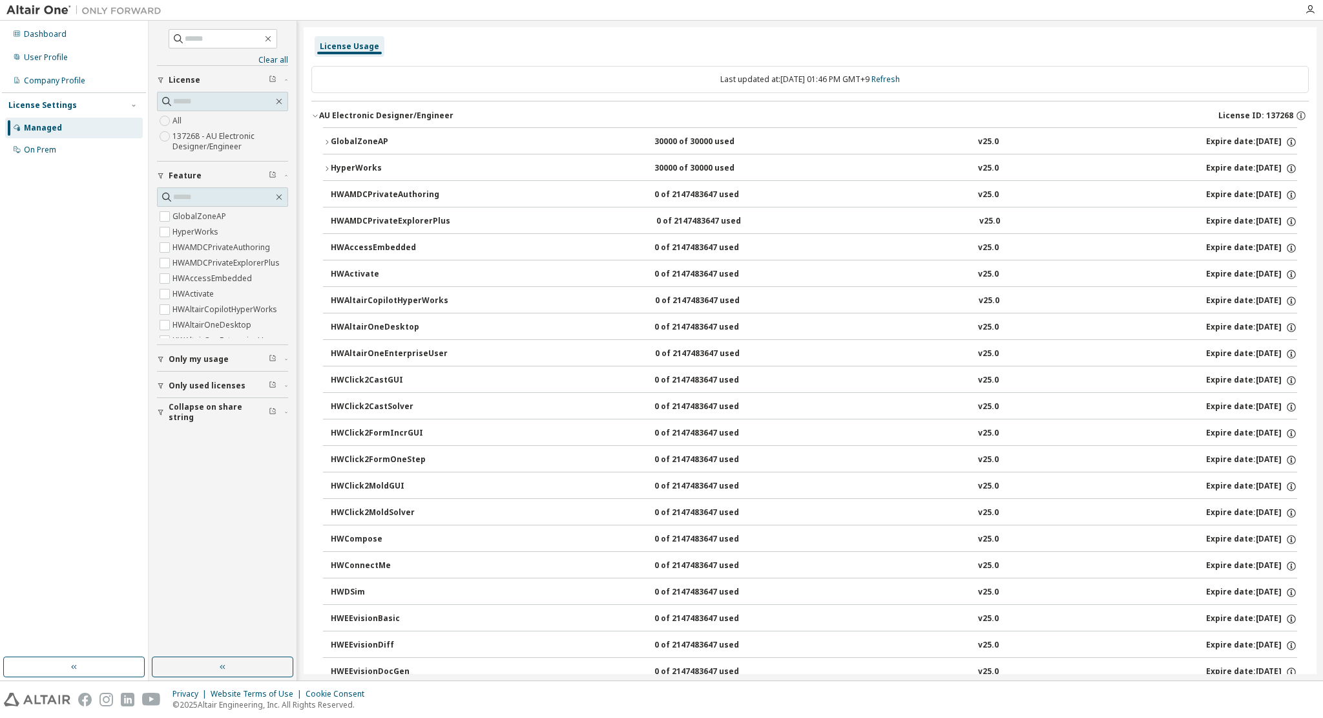
click at [364, 137] on div "GlobalZoneAP" at bounding box center [389, 142] width 116 height 12
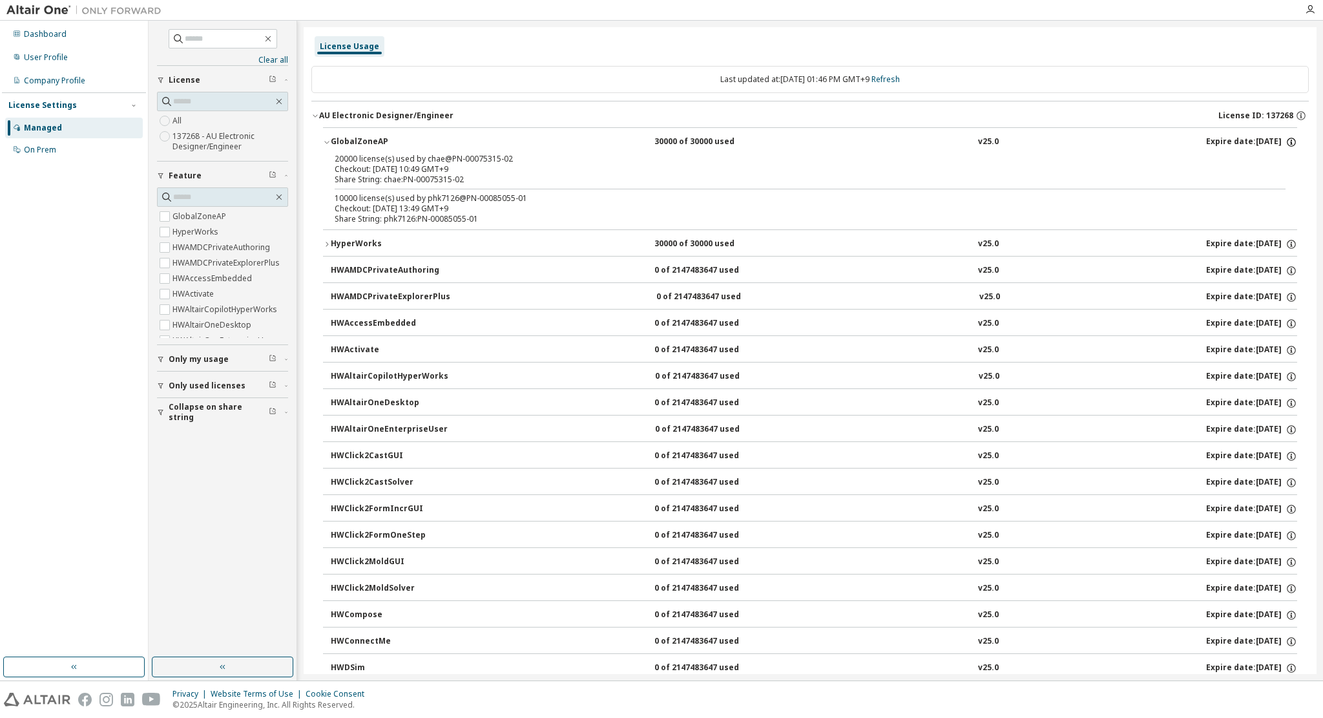
click at [1287, 143] on icon "button" at bounding box center [1291, 142] width 12 height 12
drag, startPoint x: 397, startPoint y: 170, endPoint x: 341, endPoint y: 162, distance: 56.1
click at [341, 162] on div "20000 license(s) used by chae@PN-00075315-02" at bounding box center [795, 159] width 920 height 10
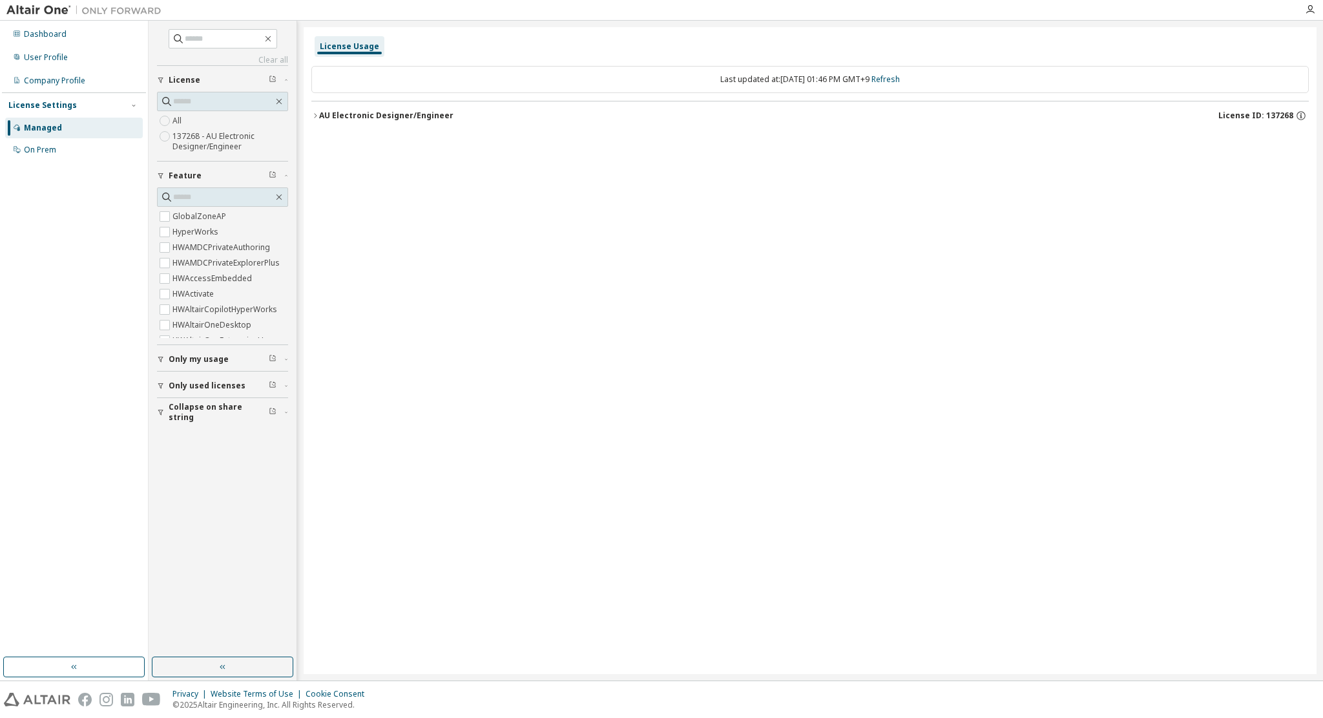
click at [52, 10] on img at bounding box center [86, 10] width 161 height 13
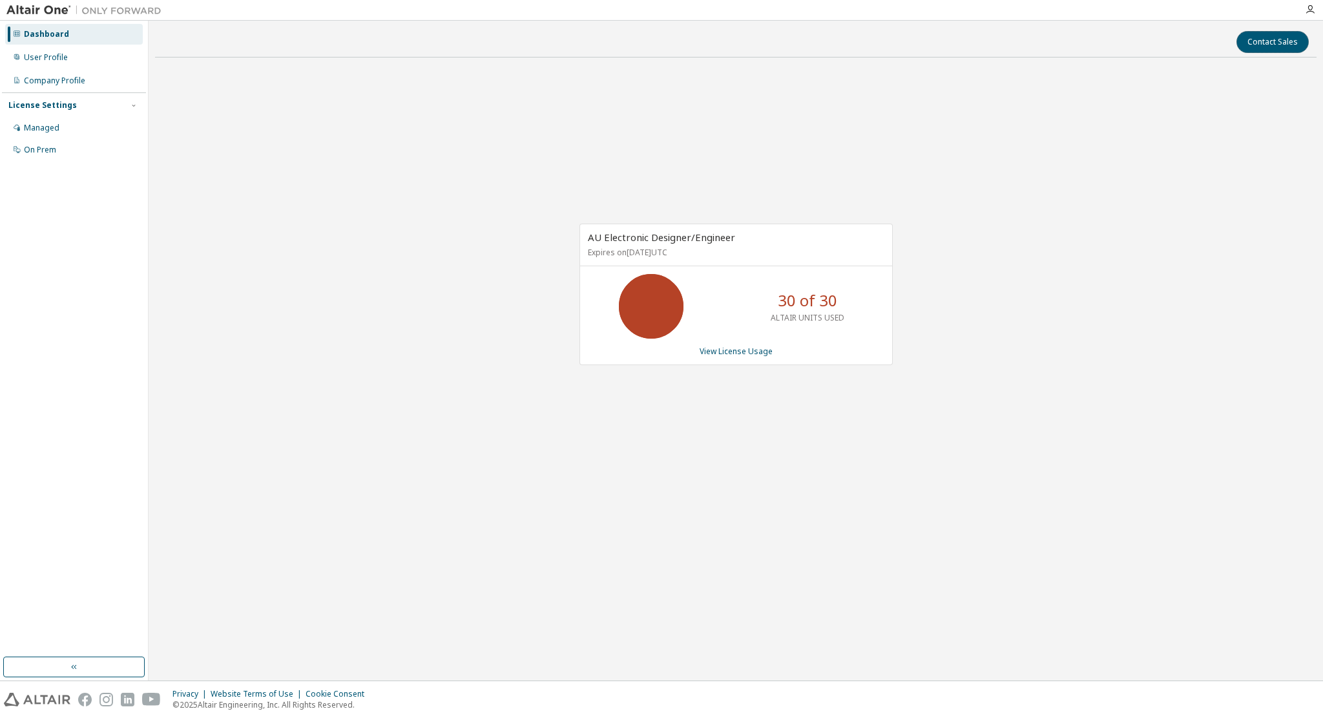
drag, startPoint x: 1266, startPoint y: 51, endPoint x: 641, endPoint y: 115, distance: 628.4
click at [680, 114] on div "Contact Sales AU Electronic Designer/Engineer Expires on [DATE] UTC 30 of 30 AL…" at bounding box center [735, 350] width 1161 height 646
click at [65, 52] on div "User Profile" at bounding box center [46, 57] width 44 height 10
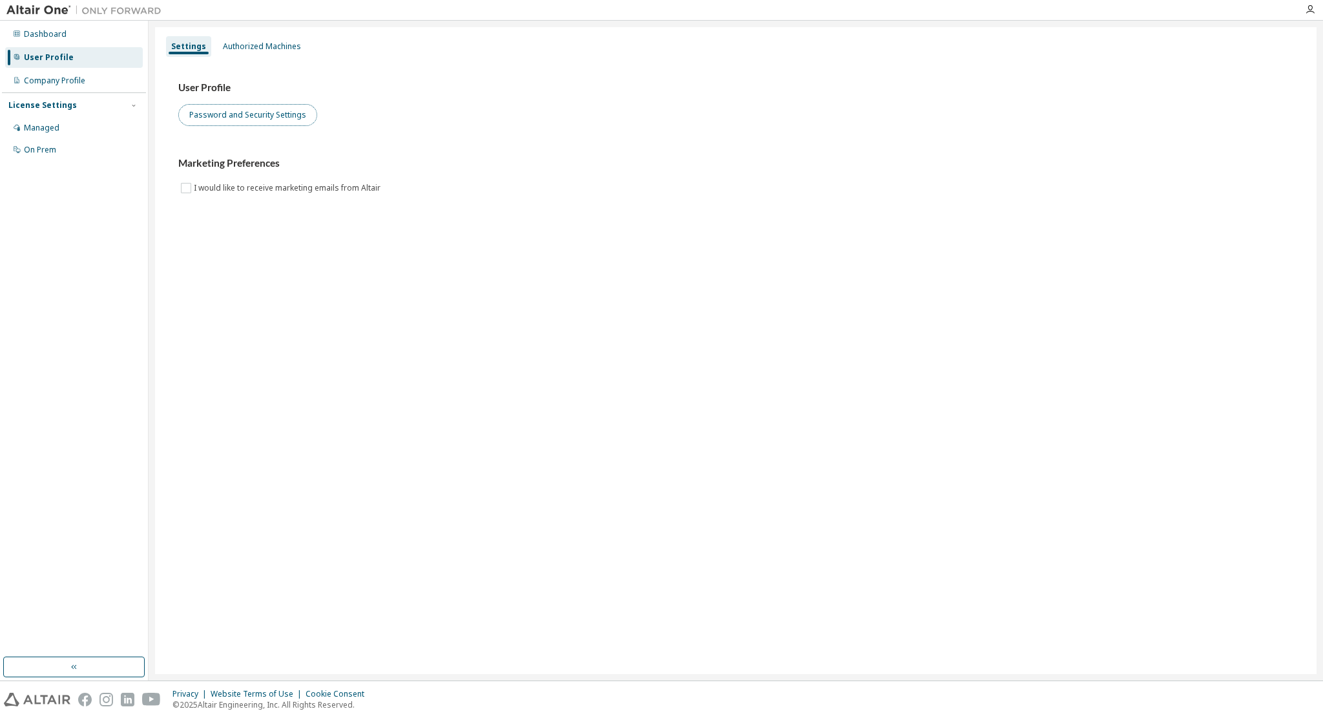
click at [228, 116] on button "Password and Security Settings" at bounding box center [247, 115] width 139 height 22
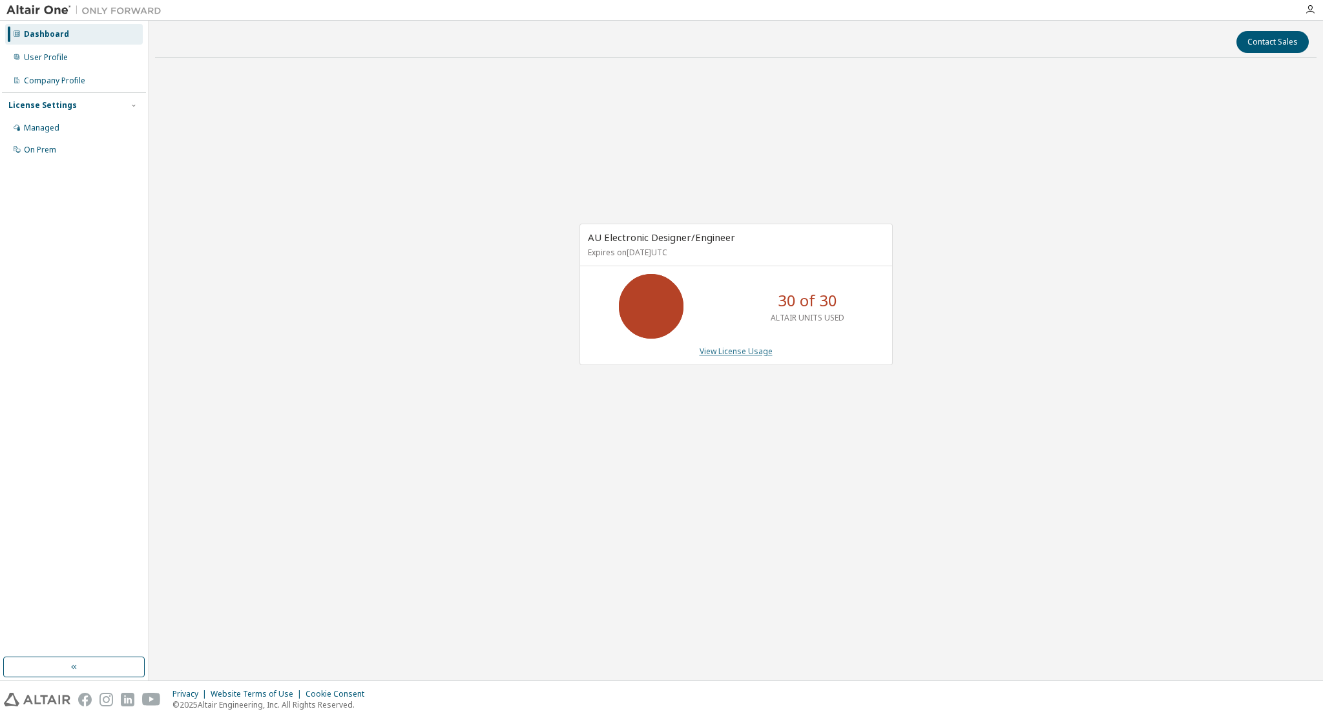
click at [736, 353] on link "View License Usage" at bounding box center [735, 351] width 73 height 11
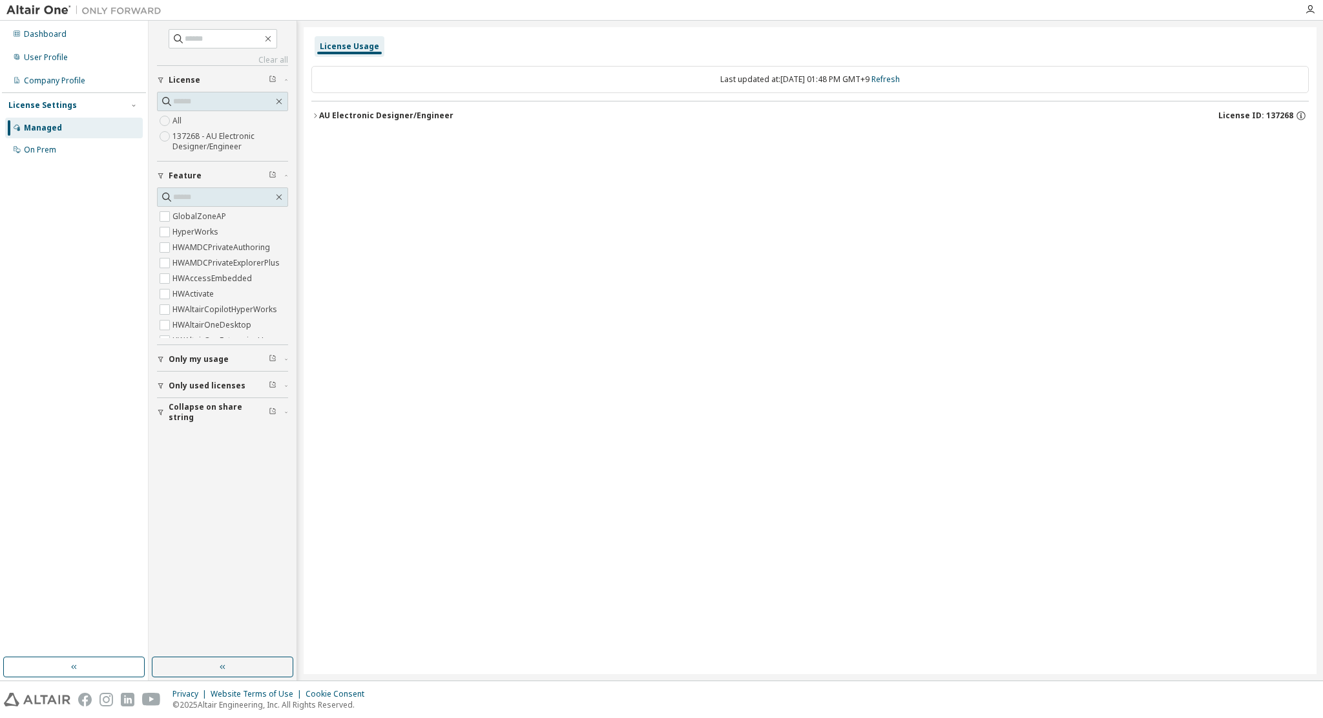
click at [21, 5] on img at bounding box center [86, 10] width 161 height 13
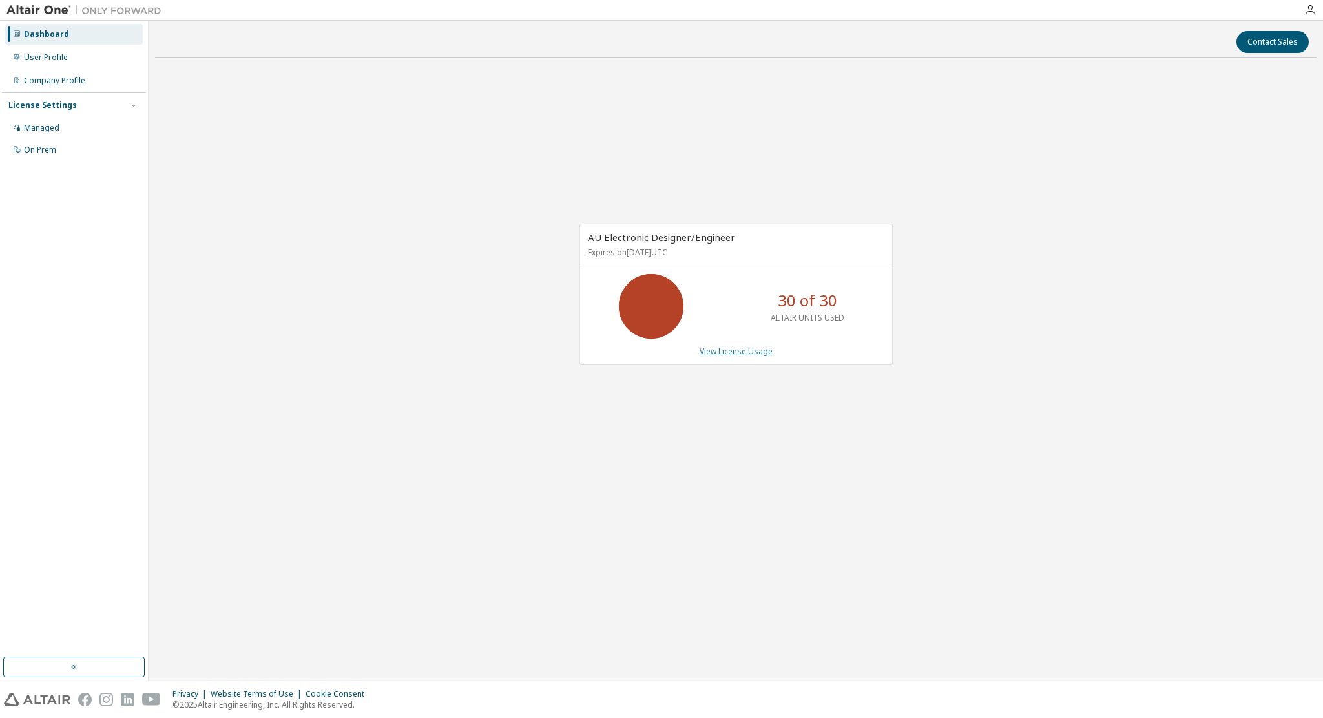
click at [735, 346] on link "View License Usage" at bounding box center [735, 351] width 73 height 11
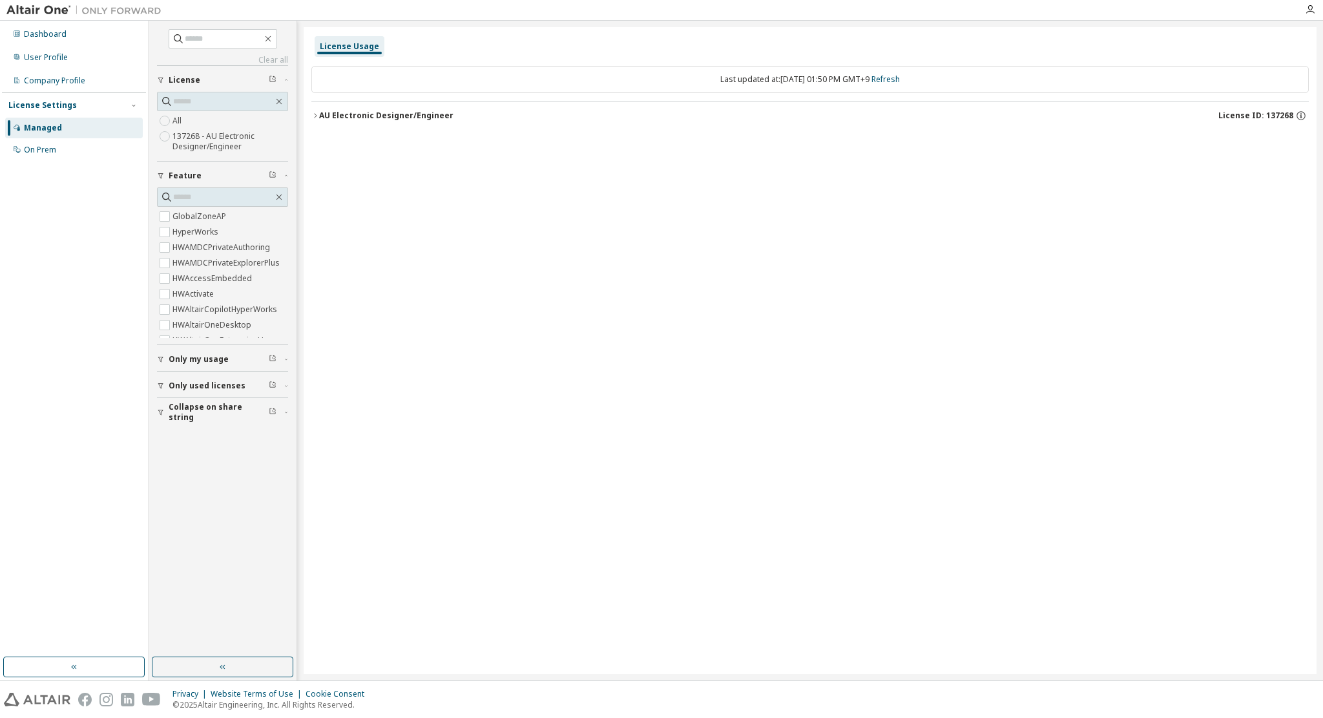
click at [377, 116] on div "AU Electronic Designer/Engineer" at bounding box center [386, 115] width 134 height 10
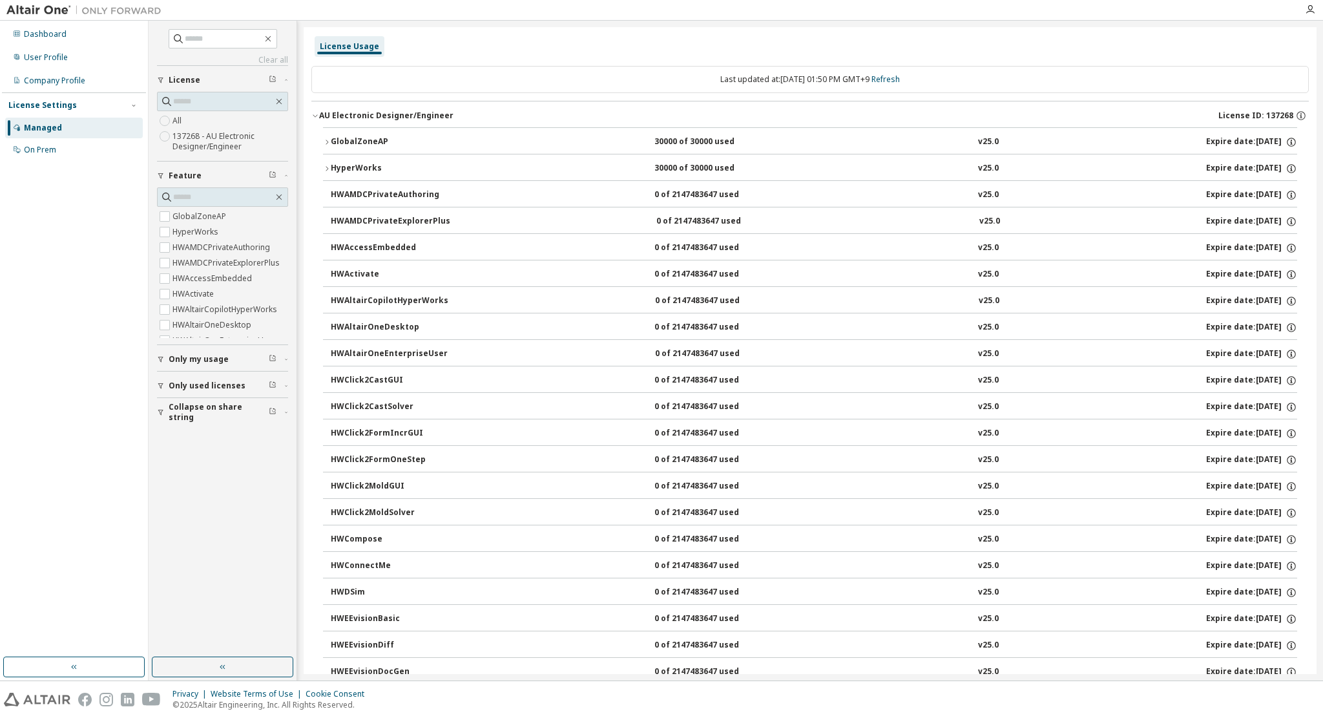
click at [351, 141] on div "GlobalZoneAP" at bounding box center [389, 142] width 116 height 12
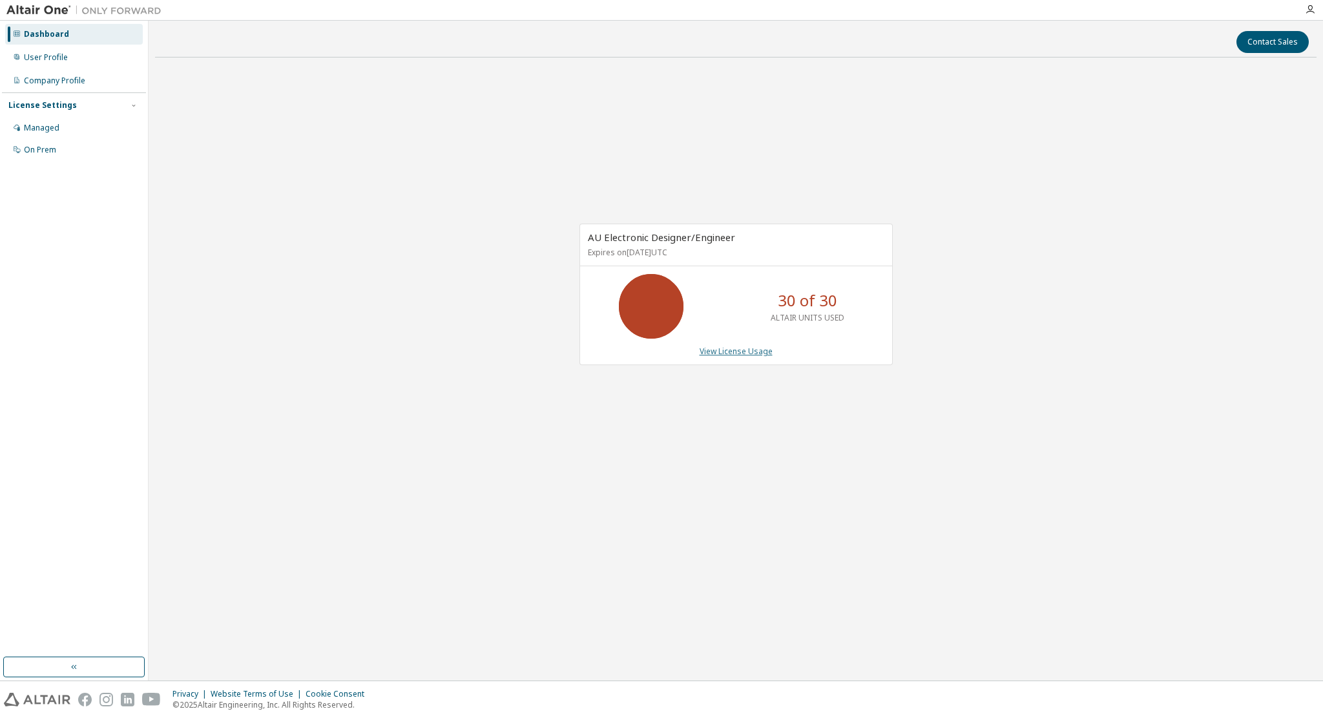
click at [715, 355] on link "View License Usage" at bounding box center [735, 351] width 73 height 11
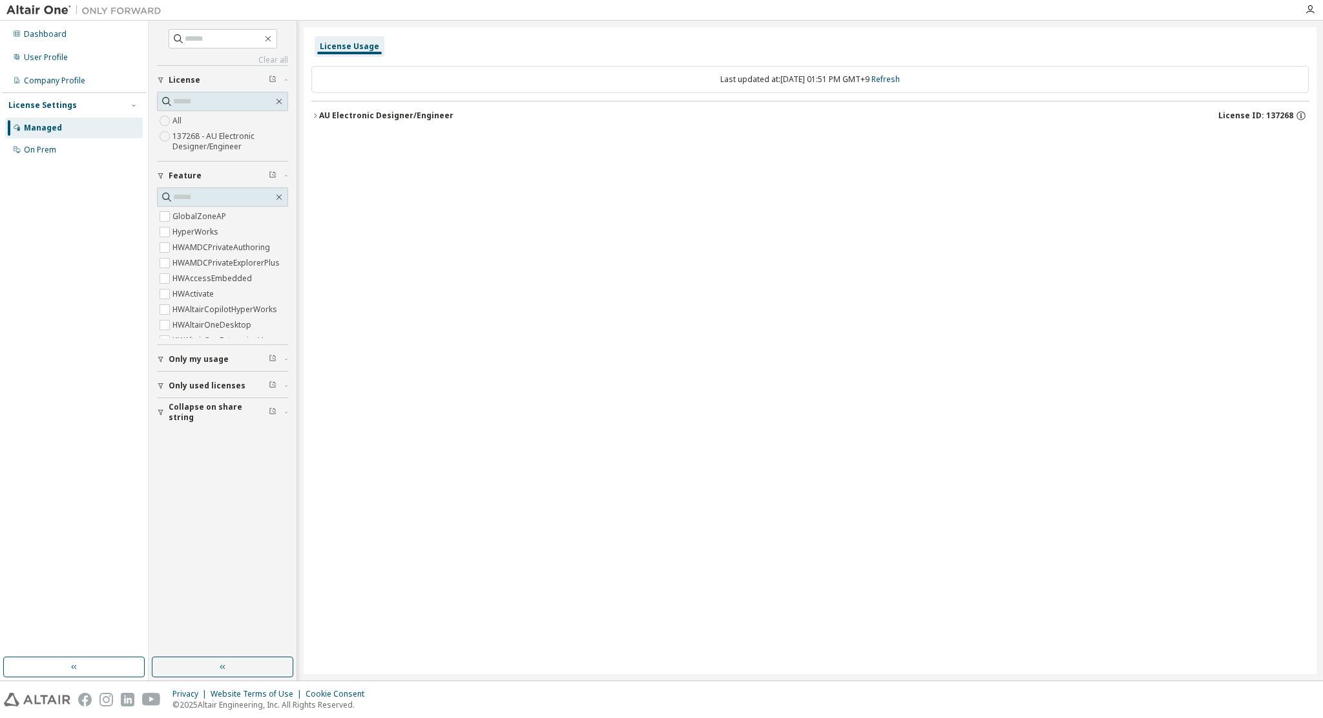
click at [346, 110] on div "AU Electronic Designer/Engineer" at bounding box center [386, 115] width 134 height 10
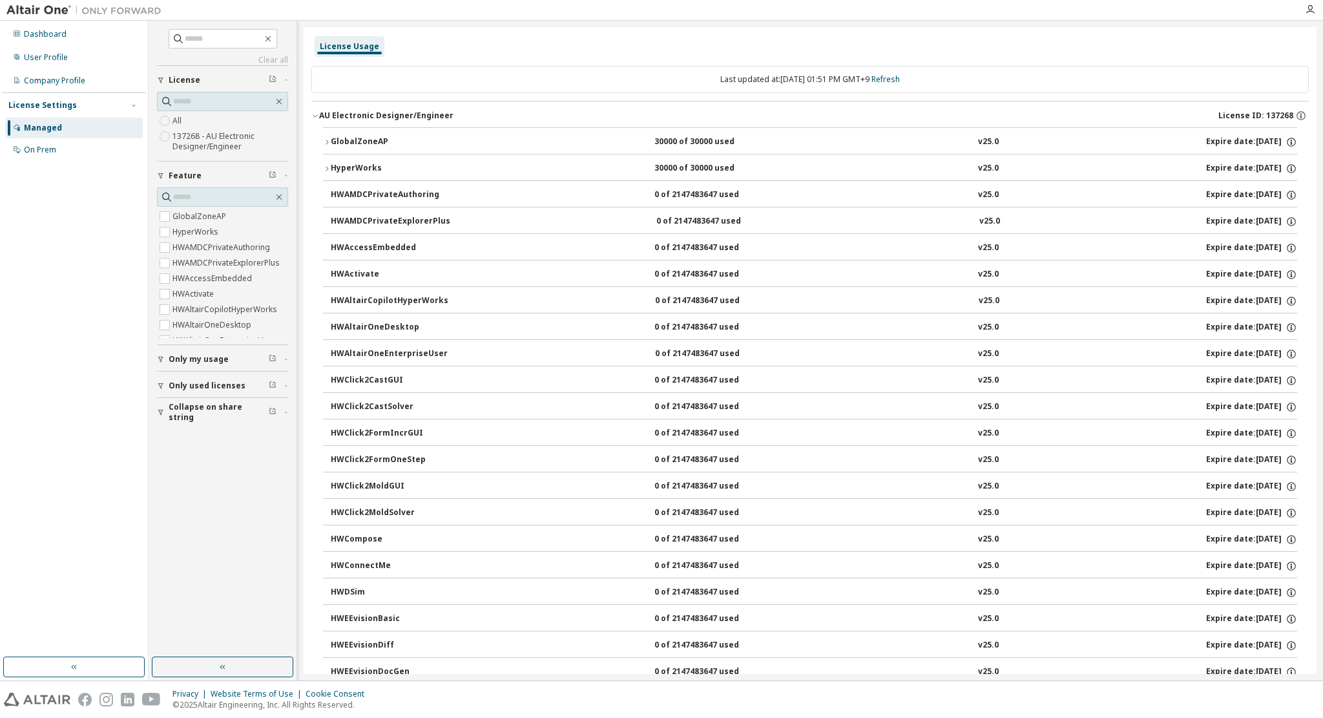
click at [328, 170] on icon "button" at bounding box center [327, 169] width 8 height 8
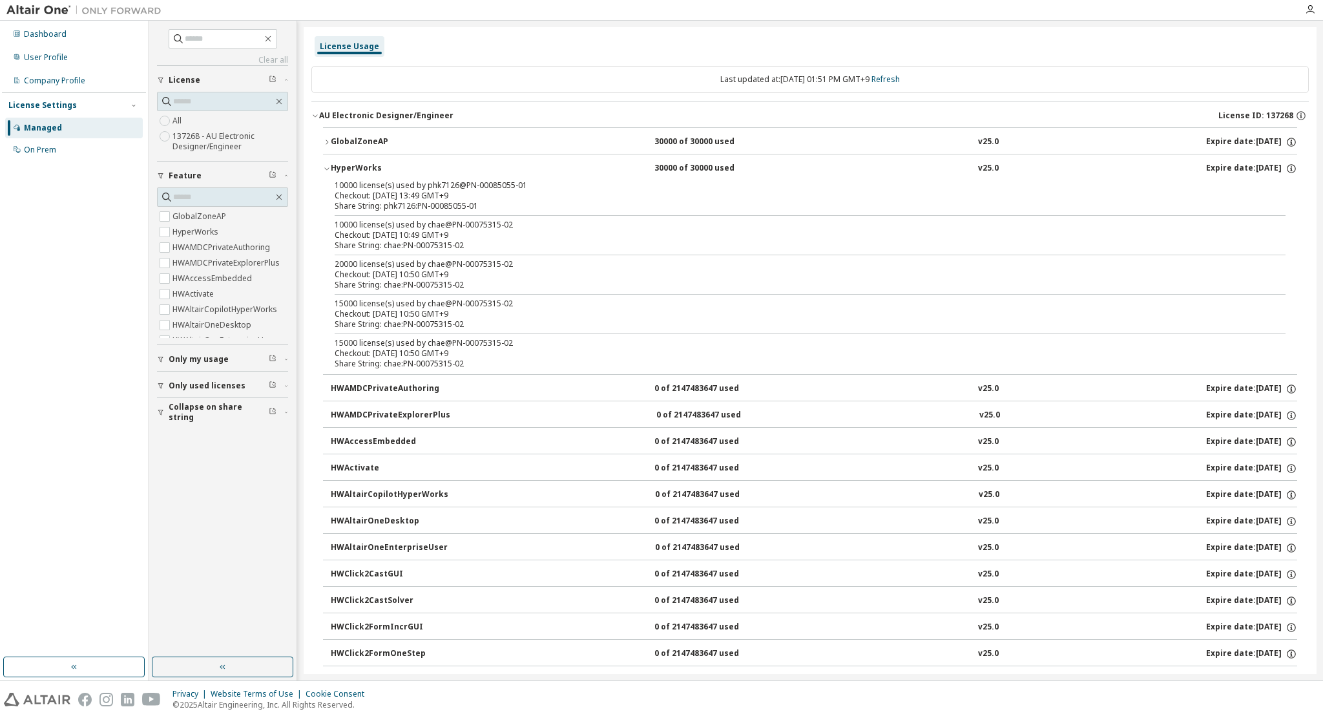
click at [327, 136] on button "GlobalZoneAP 30000 of 30000 used v25.0 Expire date: [DATE]" at bounding box center [810, 142] width 974 height 28
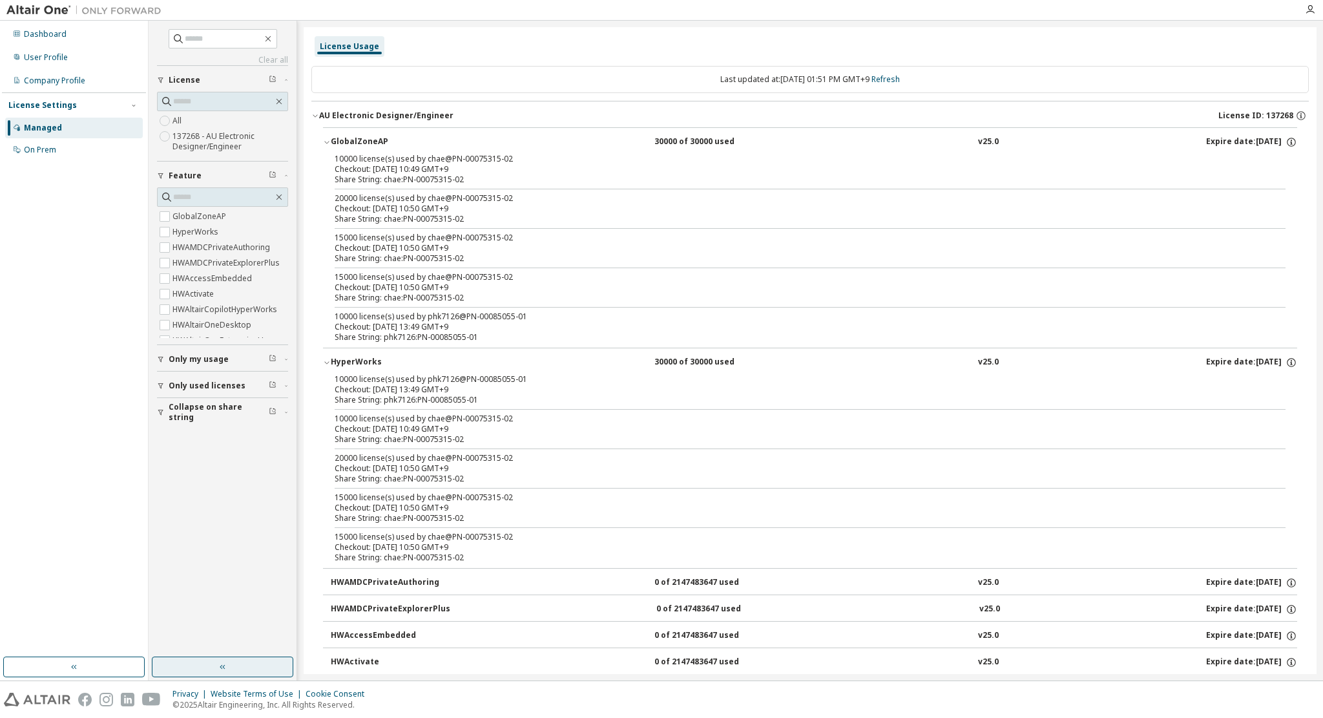
click at [209, 670] on button "button" at bounding box center [222, 666] width 141 height 21
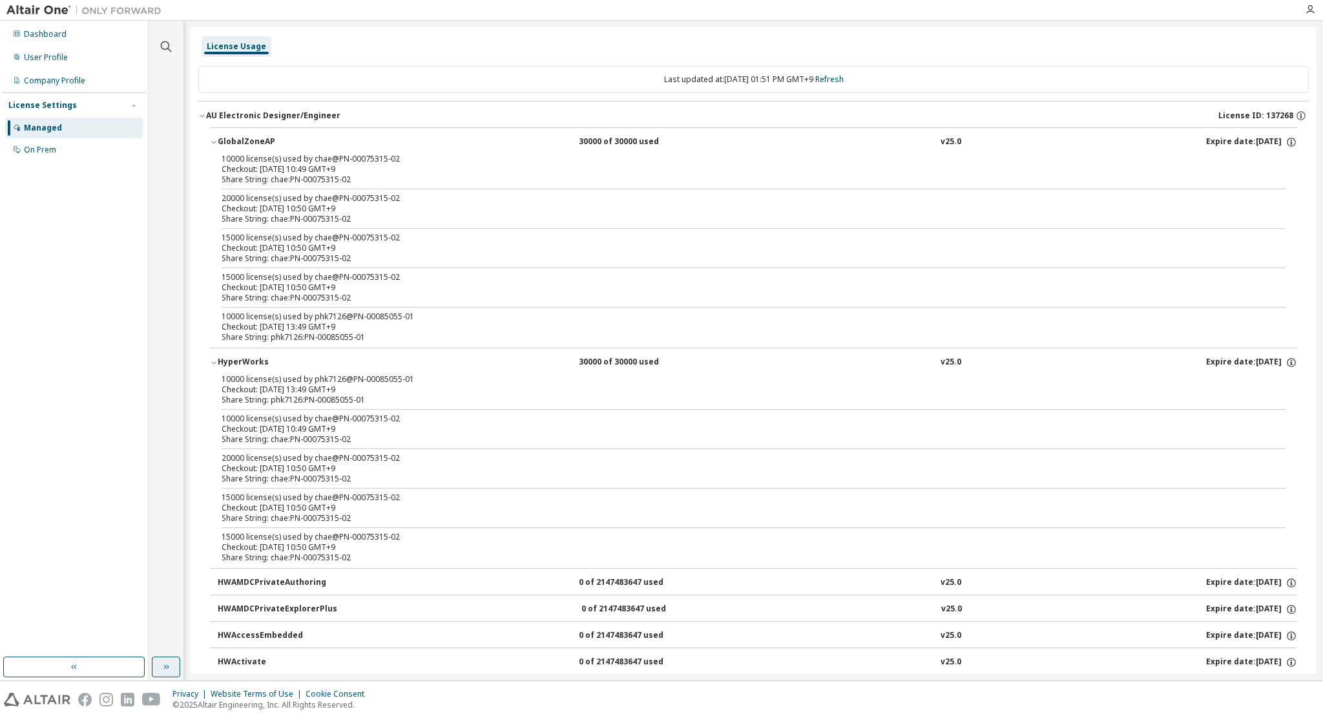
click at [163, 671] on icon "button" at bounding box center [166, 666] width 10 height 10
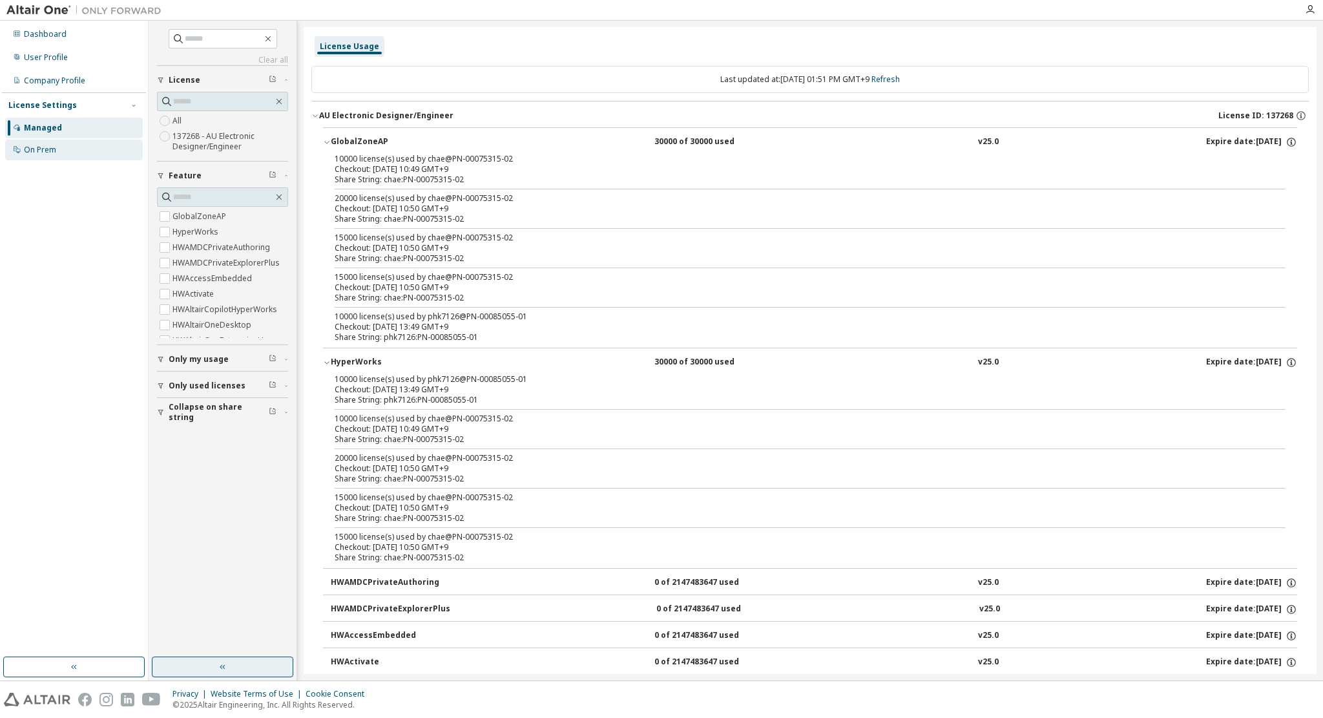
click at [65, 147] on div "On Prem" at bounding box center [74, 150] width 138 height 21
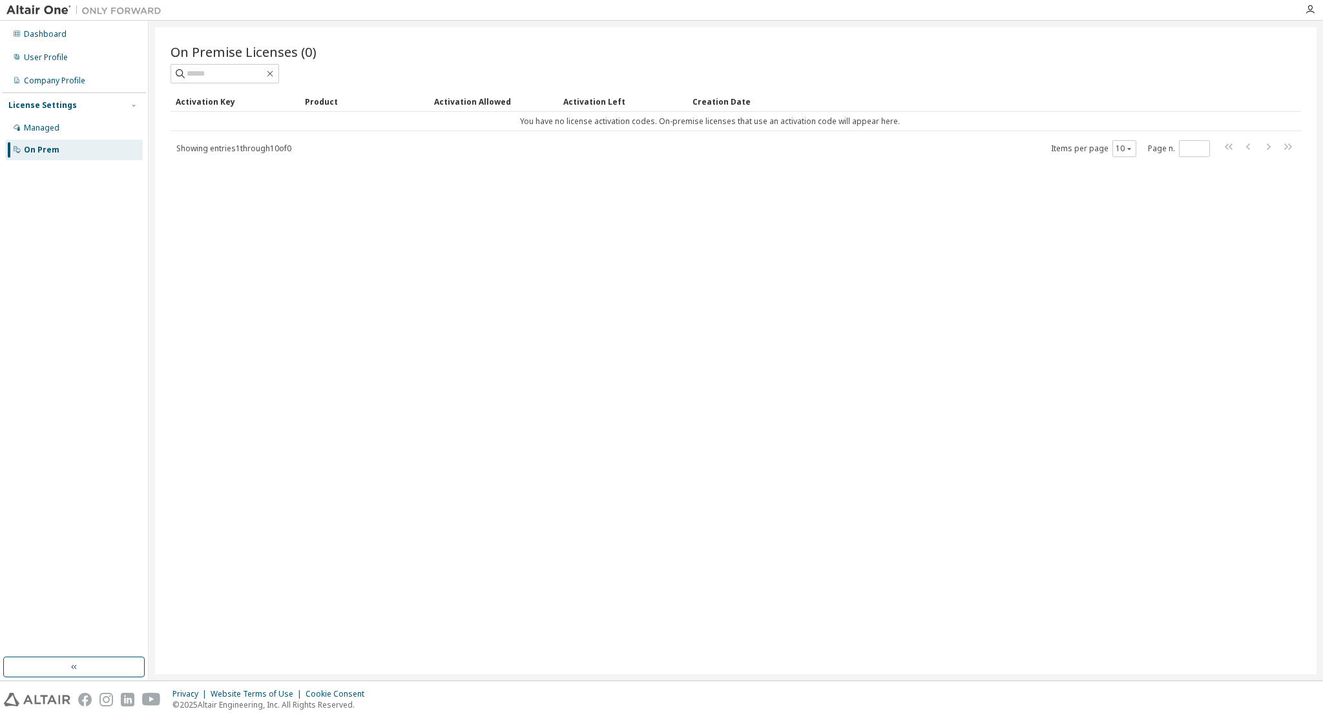
click at [207, 103] on div "Activation Key" at bounding box center [235, 101] width 119 height 21
click at [322, 101] on div "Product" at bounding box center [364, 101] width 119 height 21
click at [443, 100] on div "Activation Allowed" at bounding box center [493, 101] width 119 height 21
click at [585, 101] on div "Activation Left" at bounding box center [622, 101] width 119 height 21
click at [723, 105] on div "Creation Date" at bounding box center [968, 101] width 552 height 21
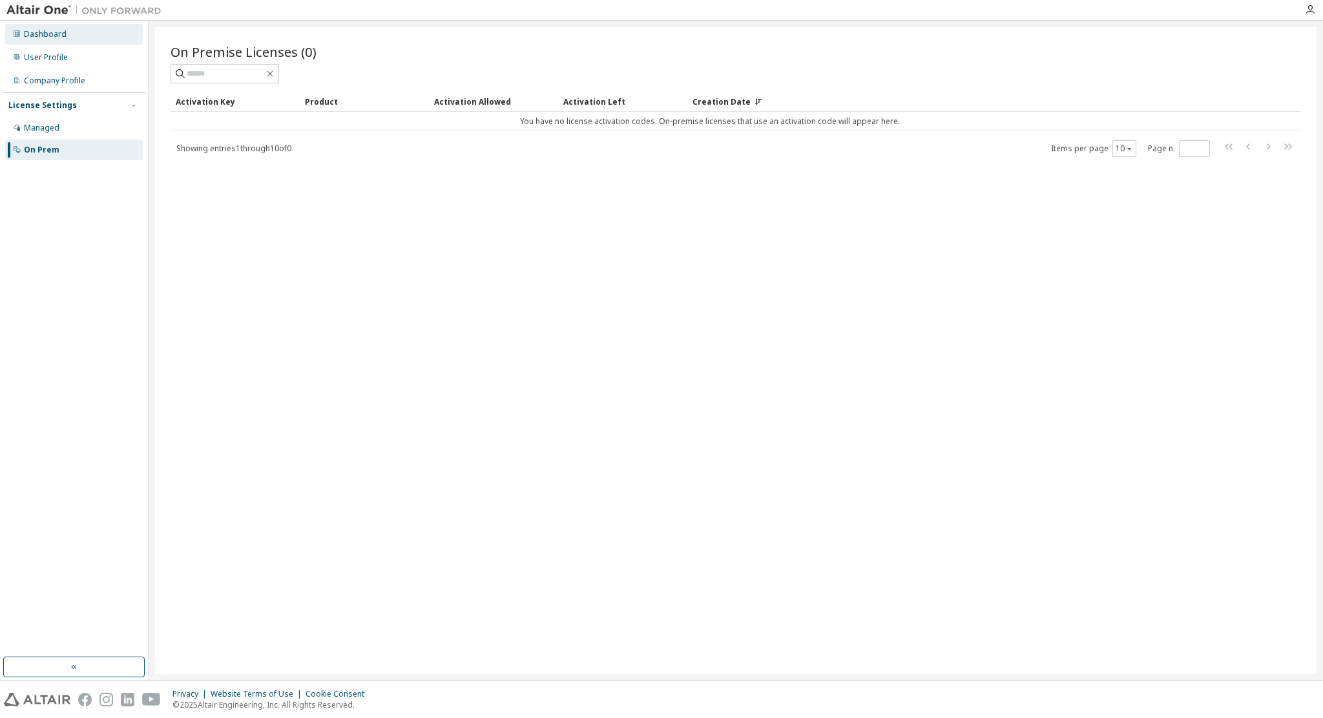
click at [52, 39] on div "Dashboard" at bounding box center [74, 34] width 138 height 21
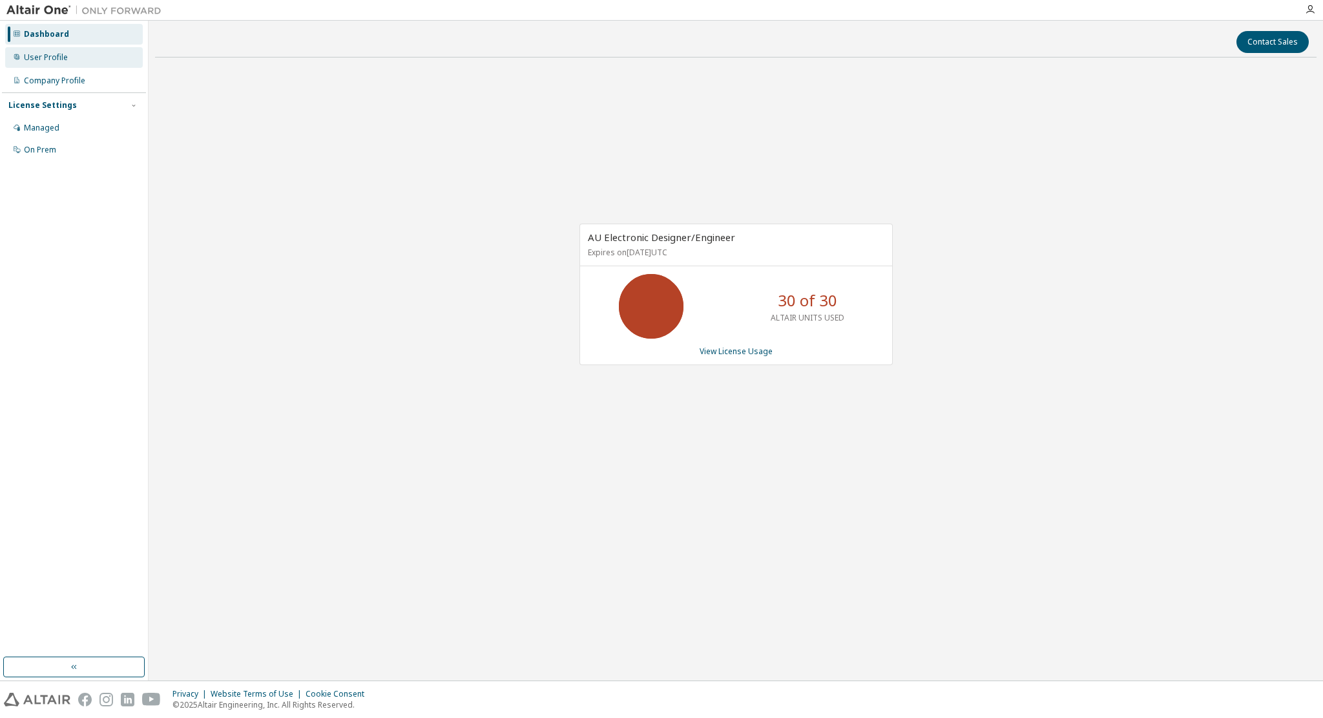
click at [49, 64] on div "User Profile" at bounding box center [74, 57] width 138 height 21
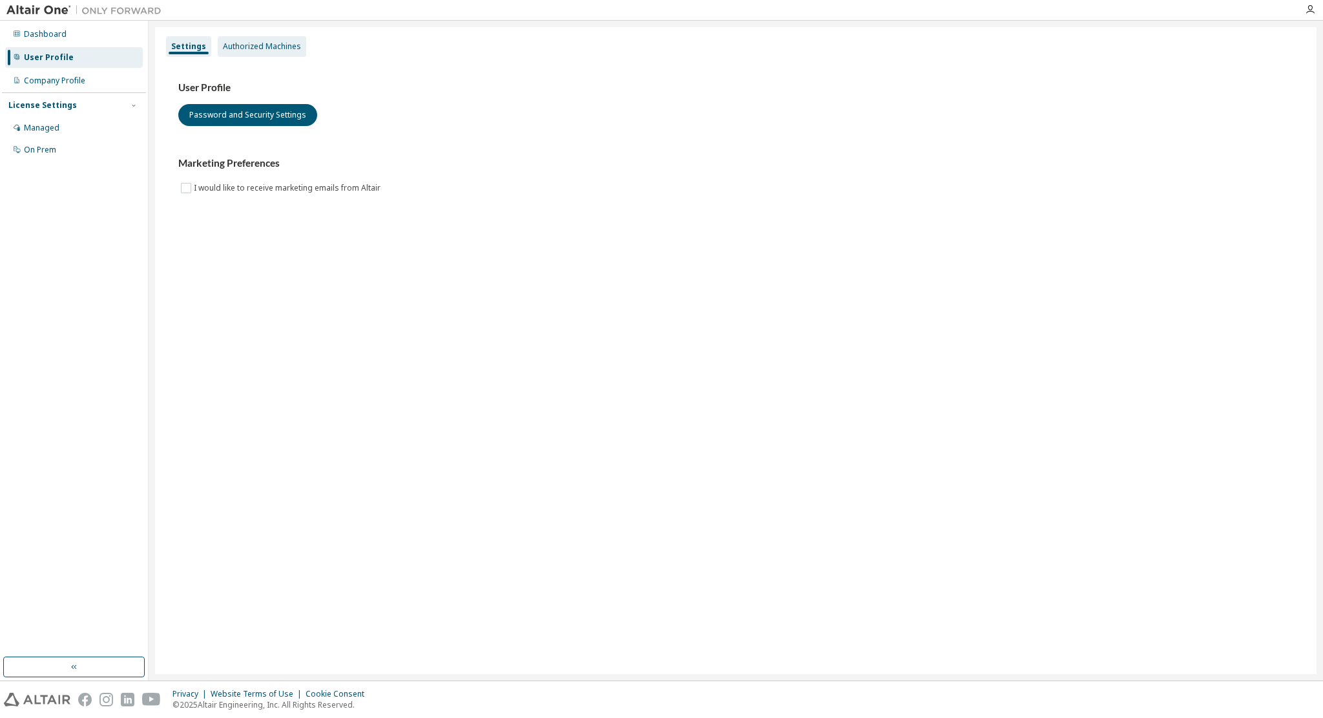
click at [276, 38] on div "Authorized Machines" at bounding box center [262, 46] width 88 height 21
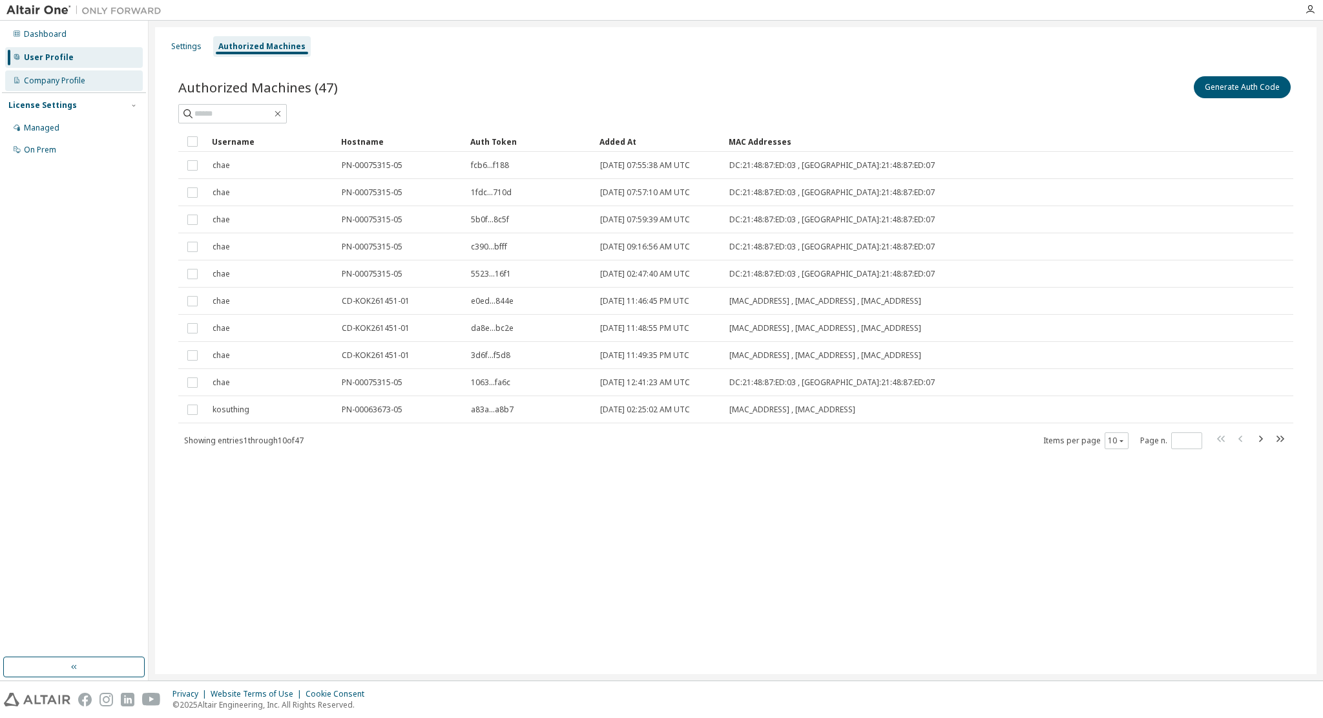
click at [58, 79] on div "Company Profile" at bounding box center [54, 81] width 61 height 10
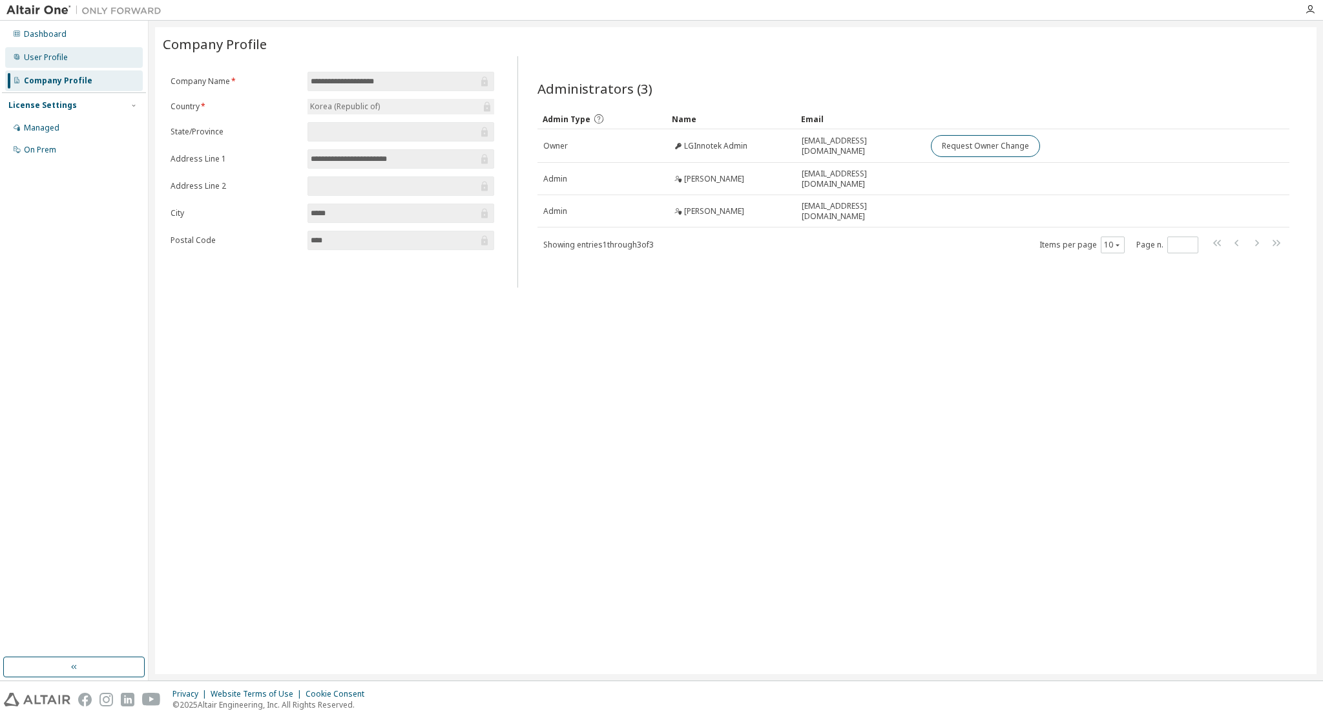
click at [74, 62] on div "User Profile" at bounding box center [74, 57] width 138 height 21
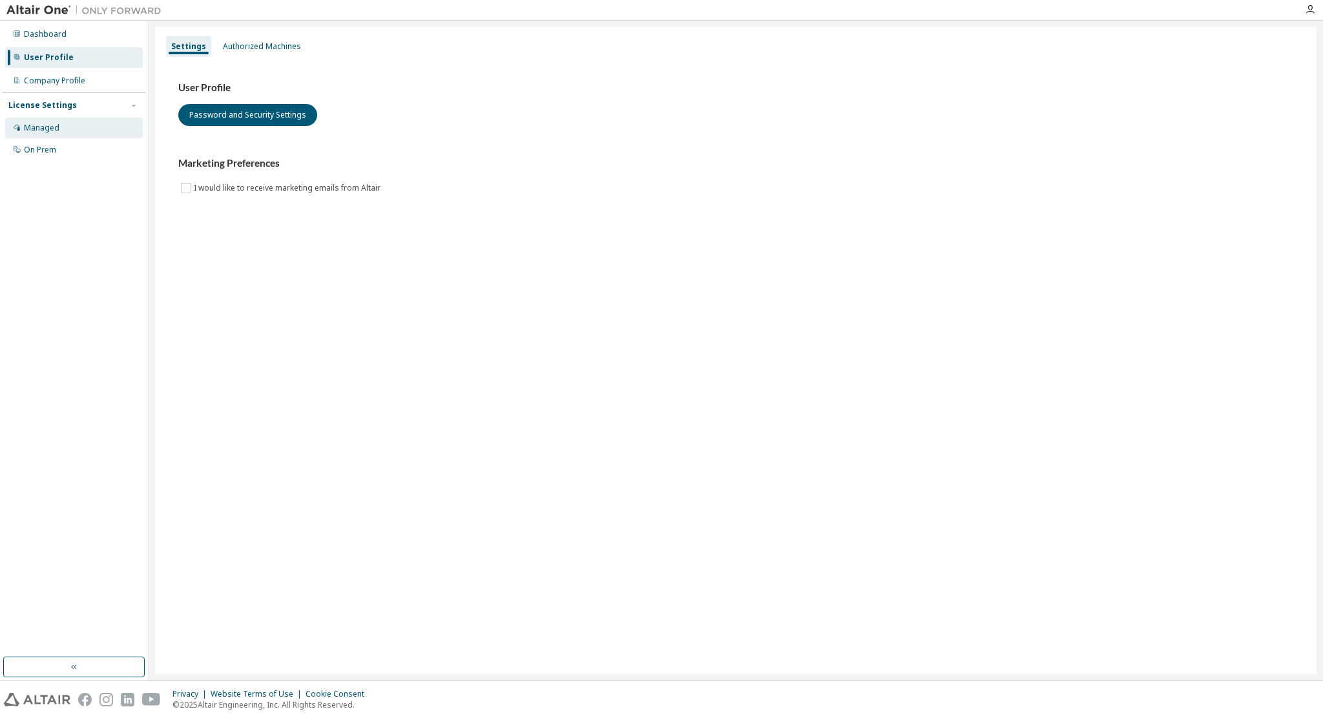
click at [54, 121] on div "Managed" at bounding box center [74, 128] width 138 height 21
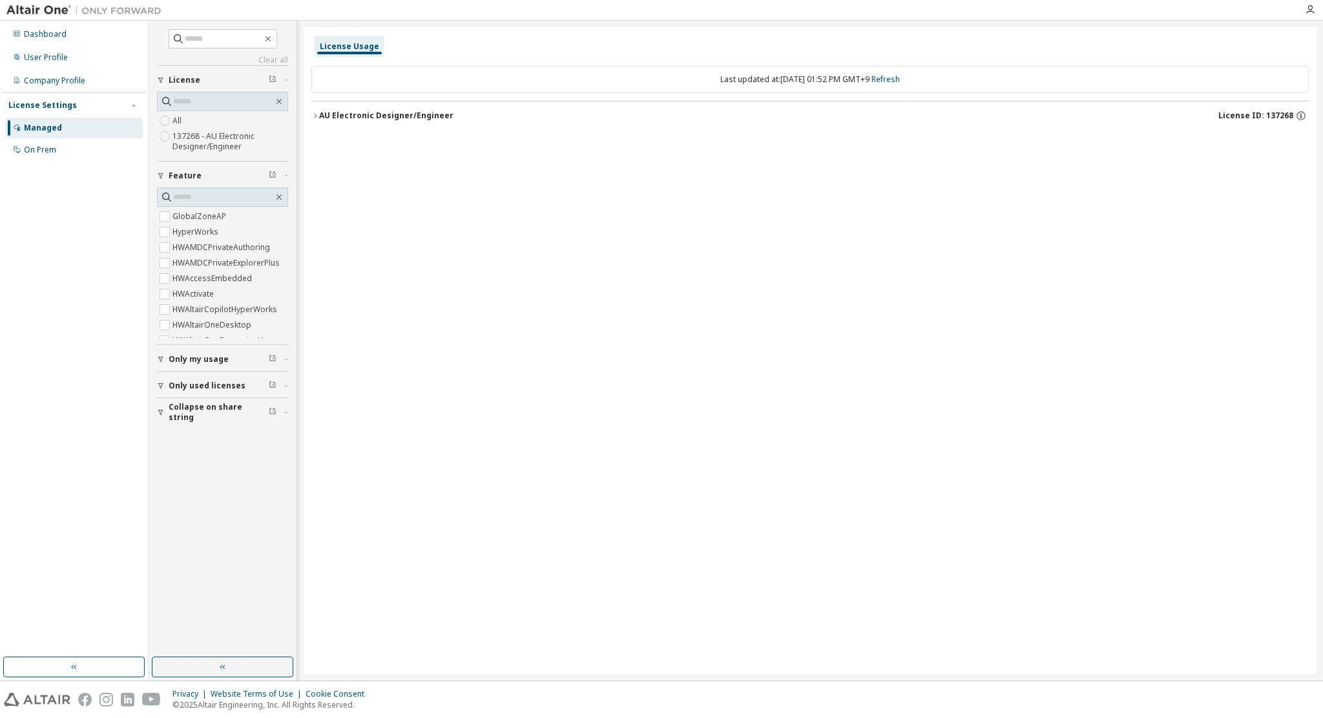
click at [282, 63] on link "Clear all" at bounding box center [222, 60] width 131 height 10
click at [174, 216] on label "GlobalZoneAP" at bounding box center [200, 217] width 56 height 16
click at [280, 61] on link "Clear all" at bounding box center [222, 60] width 131 height 10
click at [330, 45] on div "License Usage" at bounding box center [349, 46] width 59 height 10
click at [313, 115] on icon "button" at bounding box center [315, 116] width 8 height 8
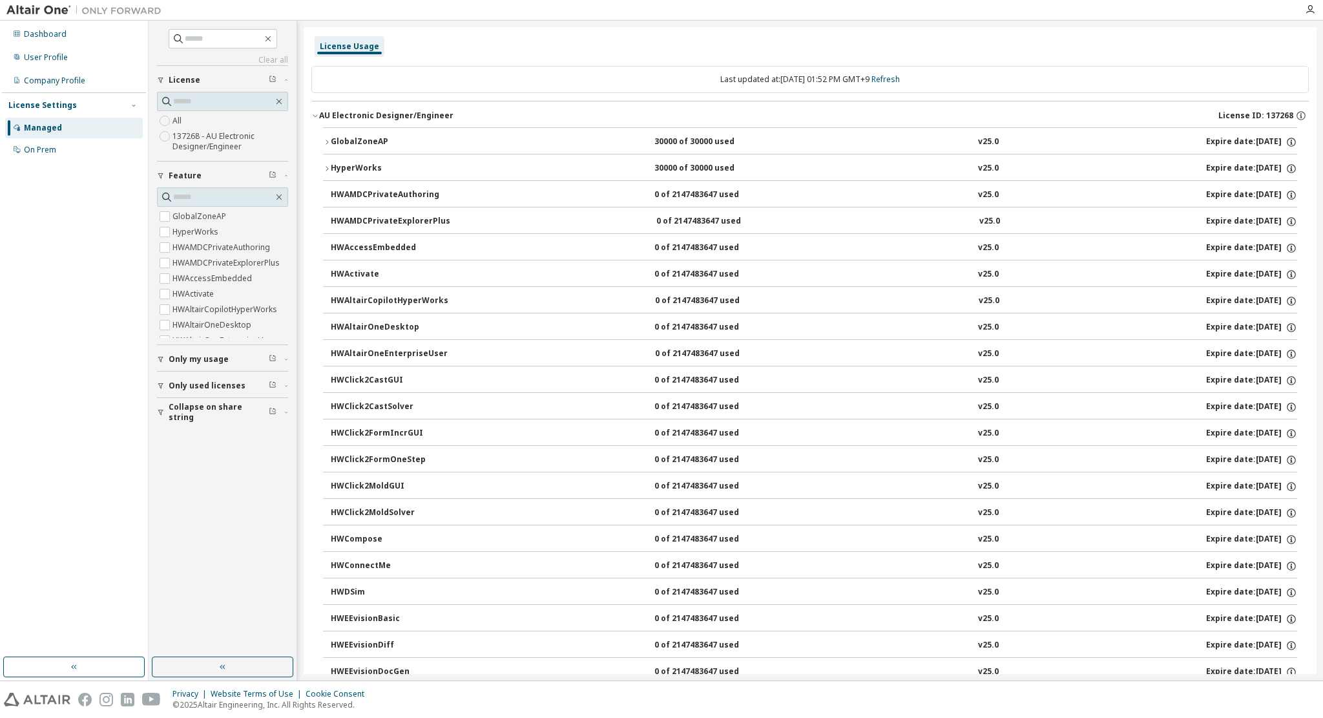
click at [331, 136] on div "GlobalZoneAP" at bounding box center [389, 142] width 116 height 12
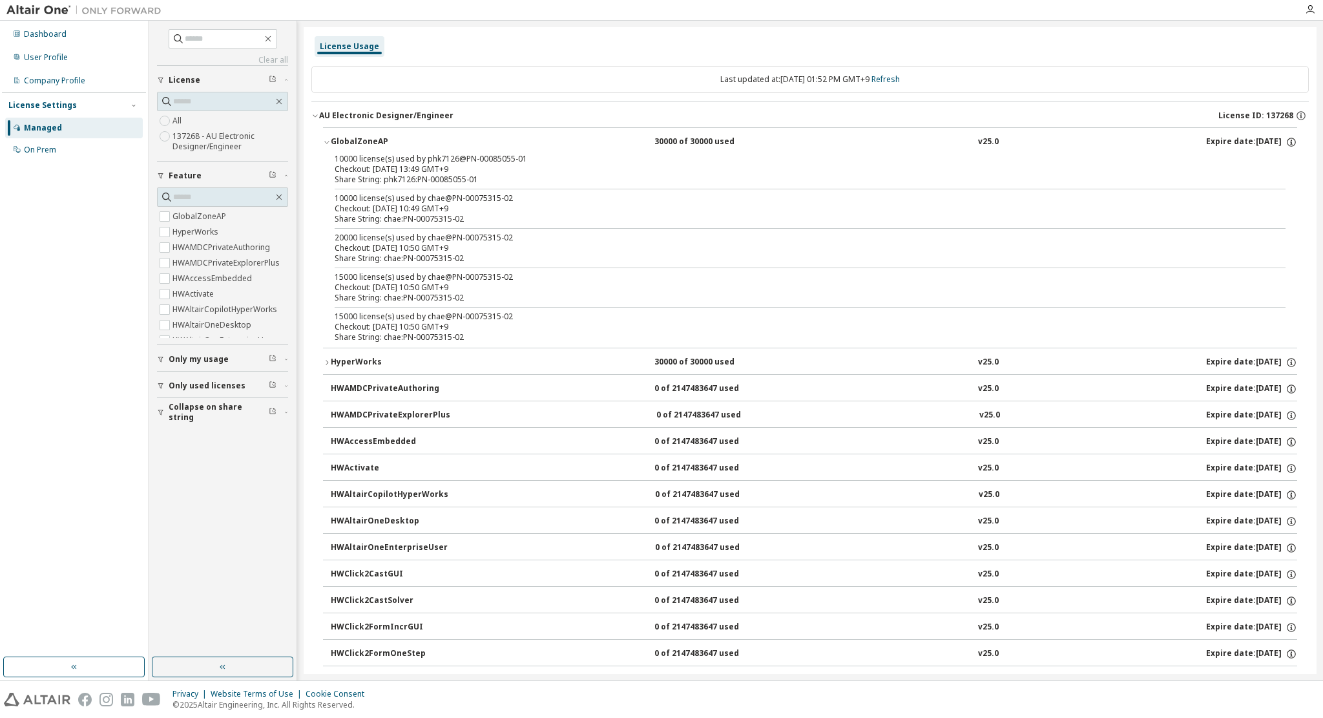
click at [354, 164] on div "Checkout: [DATE] 13:49 GMT+9" at bounding box center [795, 169] width 920 height 10
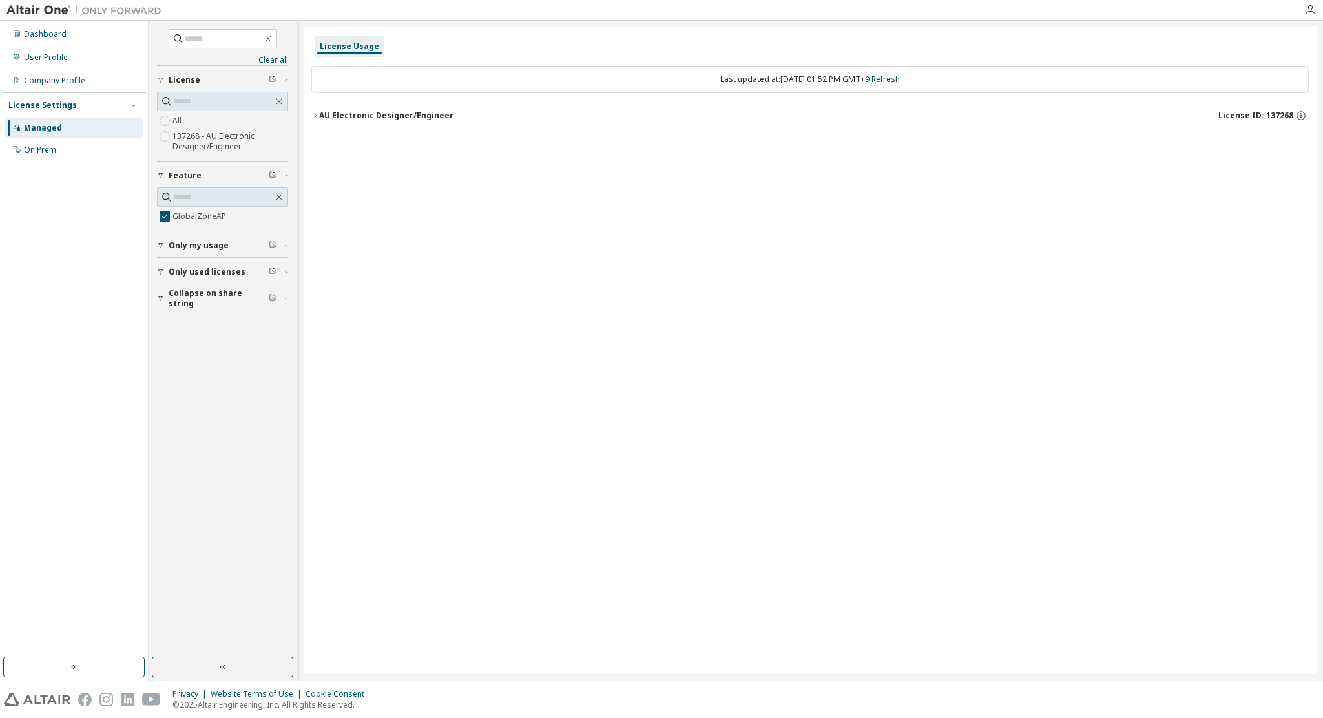
click at [346, 112] on div "AU Electronic Designer/Engineer" at bounding box center [386, 115] width 134 height 10
click at [340, 141] on div "GlobalZoneAP" at bounding box center [389, 142] width 116 height 12
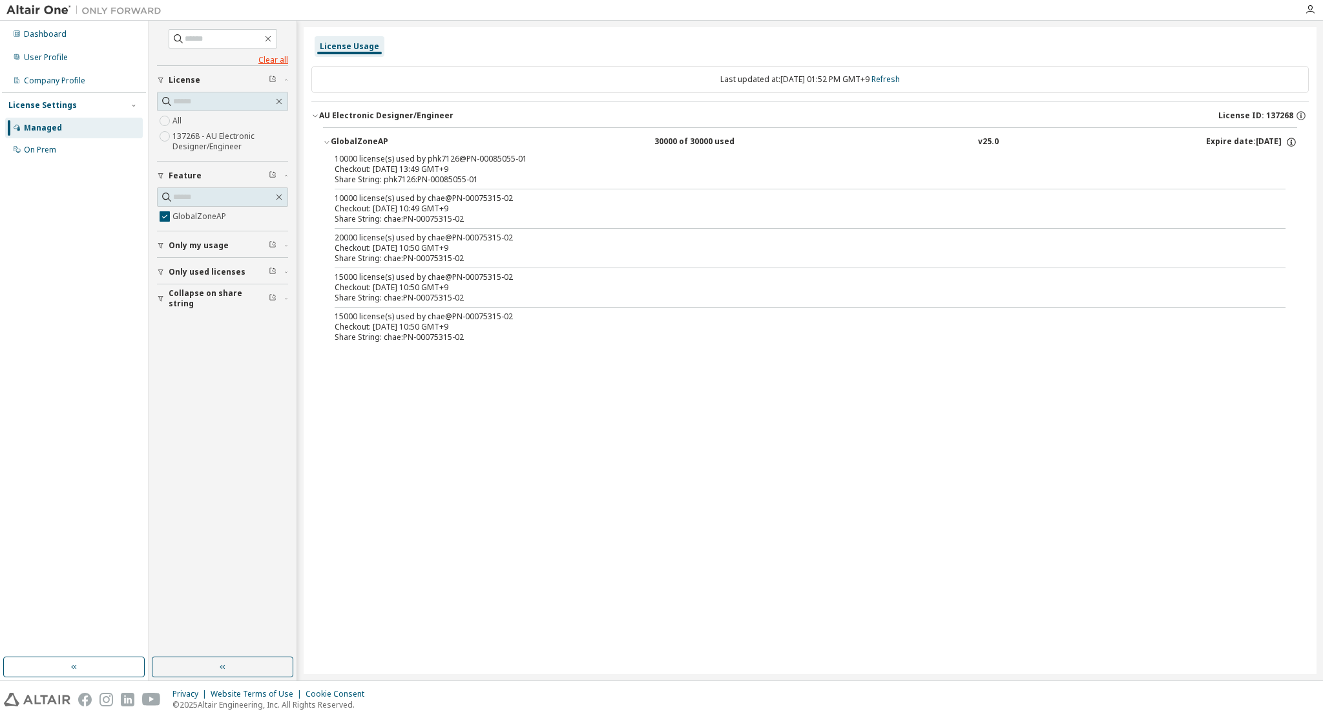
click at [278, 61] on link "Clear all" at bounding box center [222, 60] width 131 height 10
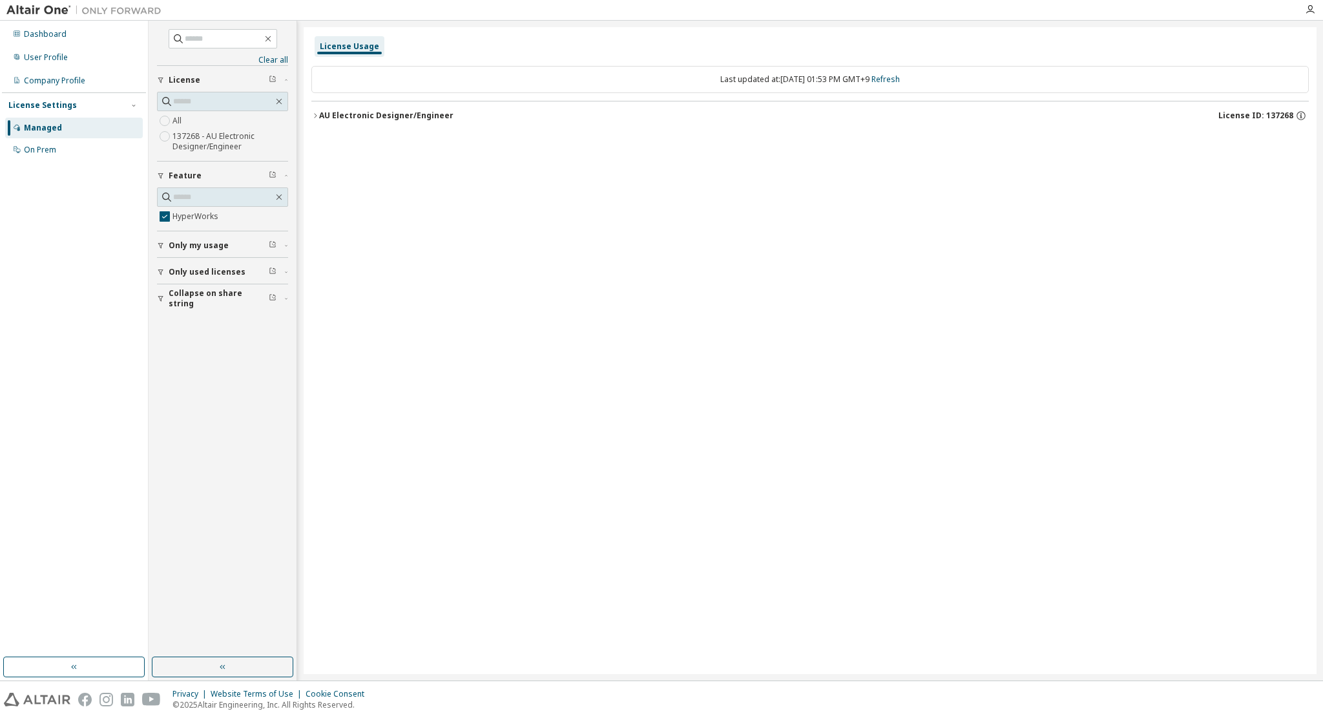
click at [347, 117] on div "AU Electronic Designer/Engineer" at bounding box center [386, 115] width 134 height 10
click at [345, 145] on div "HyperWorks" at bounding box center [389, 142] width 116 height 12
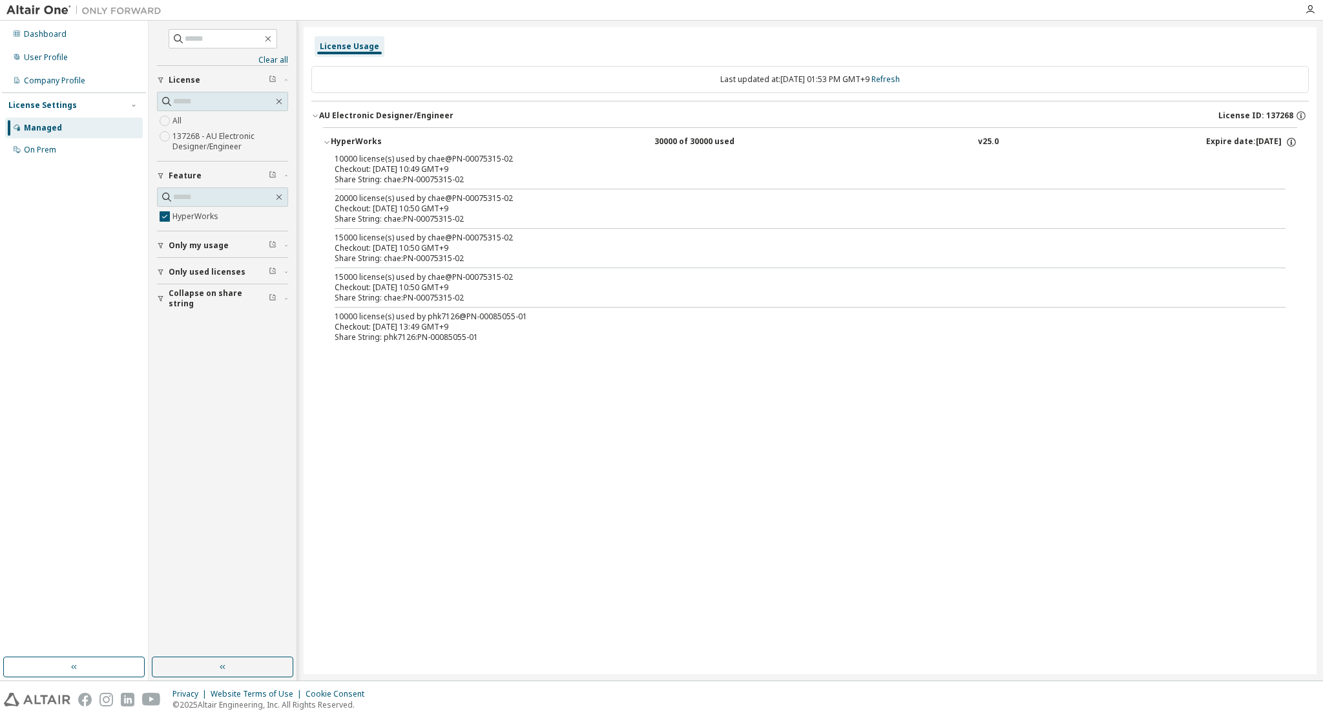
click at [696, 141] on div "30000 of 30000 used" at bounding box center [712, 142] width 116 height 12
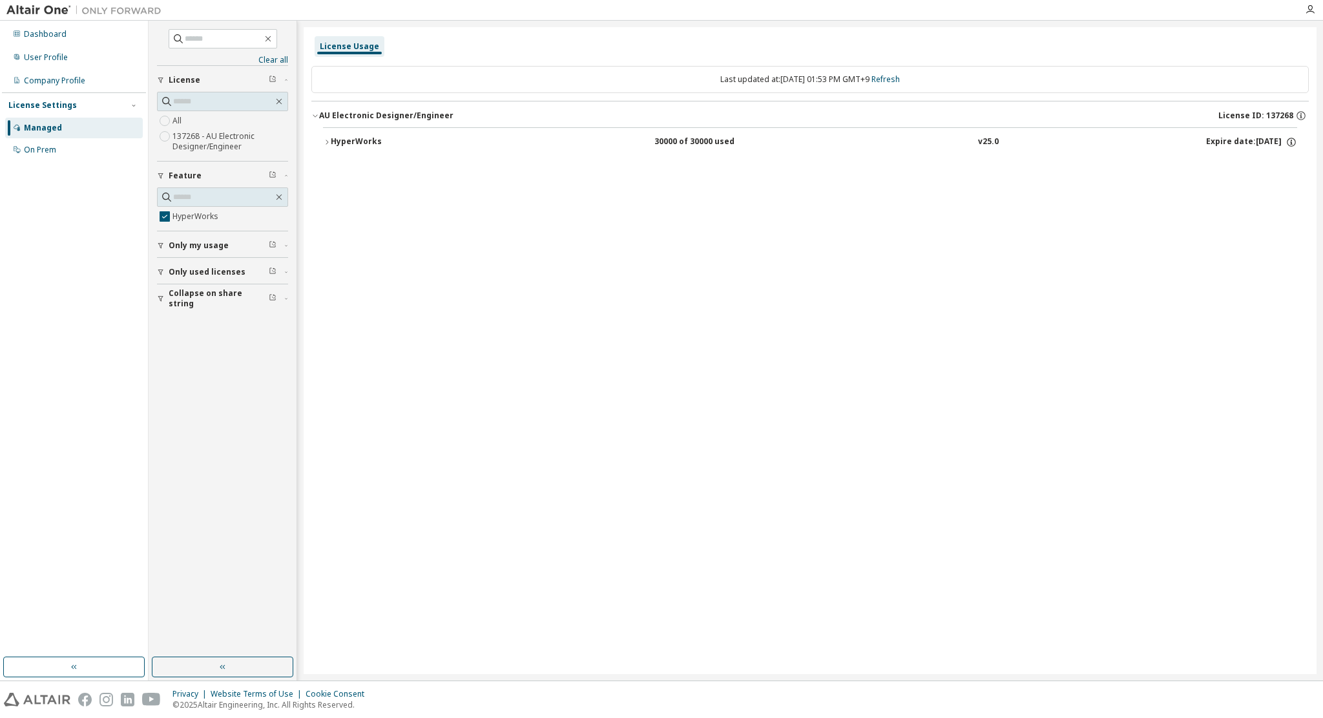
click at [696, 141] on div "30000 of 30000 used" at bounding box center [712, 142] width 116 height 12
click at [286, 63] on link "Clear all" at bounding box center [222, 60] width 131 height 10
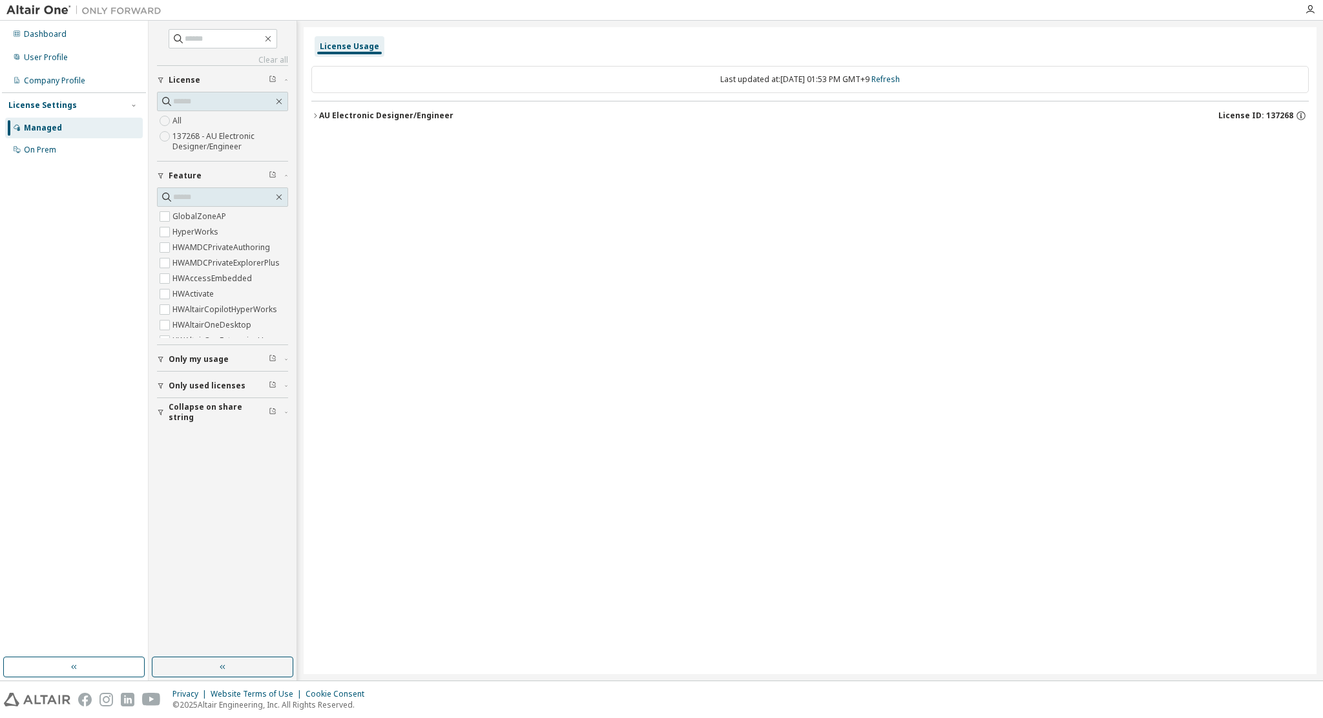
click at [367, 52] on div "License Usage" at bounding box center [350, 46] width 70 height 21
click at [362, 49] on div "License Usage" at bounding box center [349, 46] width 59 height 10
